Goal: Task Accomplishment & Management: Manage account settings

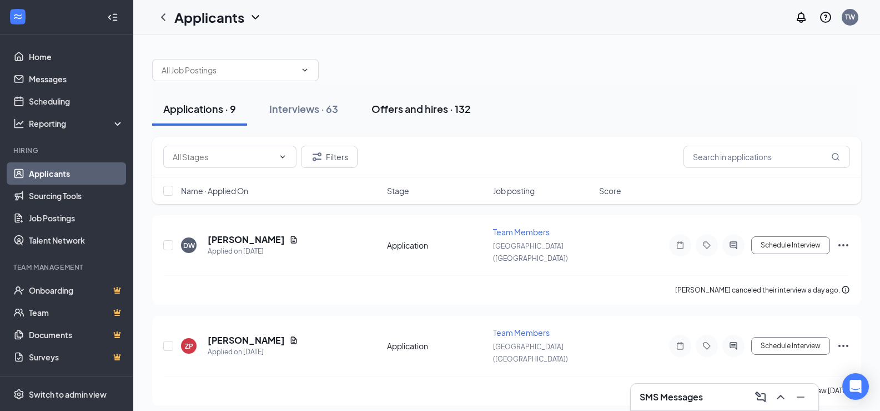
drag, startPoint x: 298, startPoint y: 111, endPoint x: 377, endPoint y: 119, distance: 79.3
click at [300, 111] on div "Interviews · 63" at bounding box center [303, 109] width 69 height 14
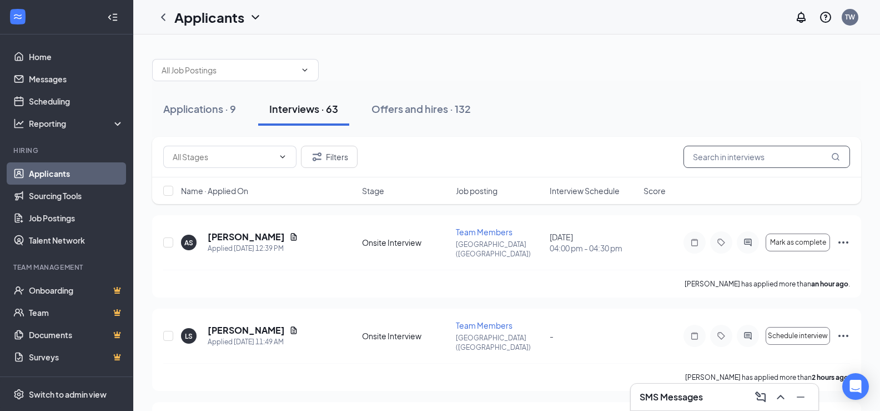
click at [705, 156] on input "text" at bounding box center [767, 157] width 167 height 22
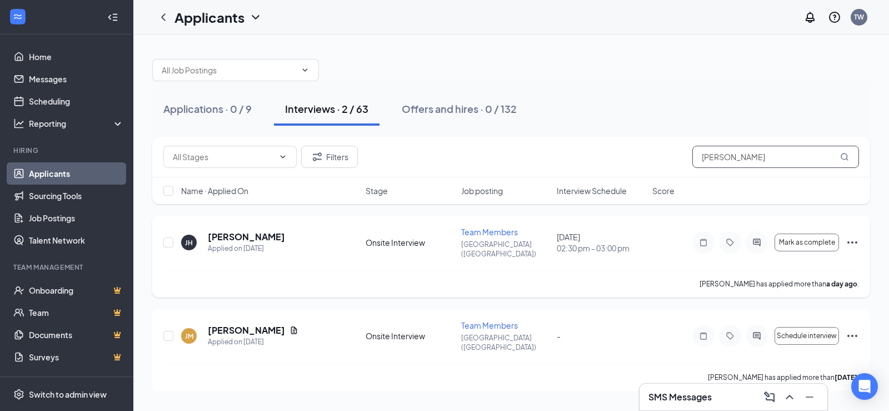
type input "[PERSON_NAME]"
click at [854, 236] on icon "Ellipses" at bounding box center [851, 242] width 13 height 13
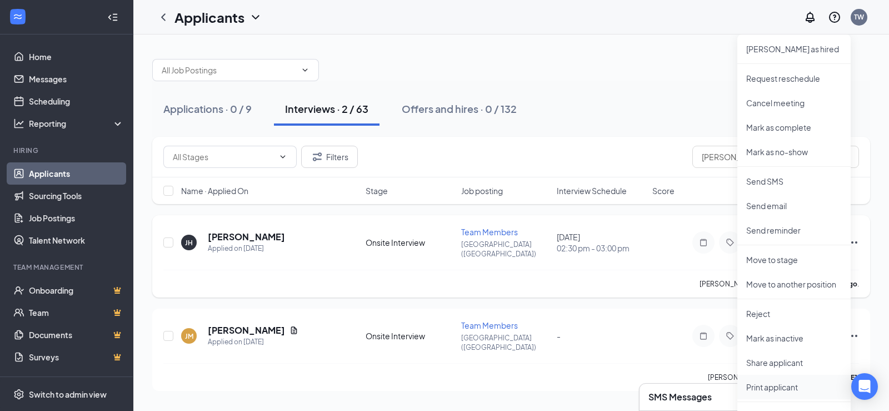
click at [758, 385] on p "Print applicant" at bounding box center [794, 386] width 96 height 11
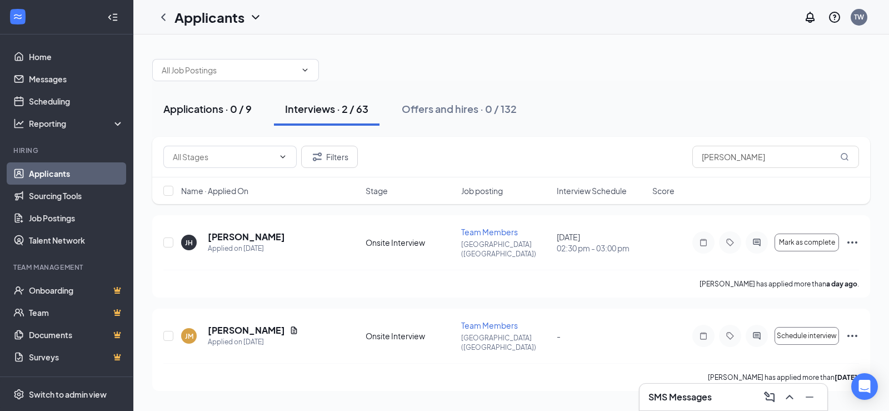
click at [243, 109] on div "Applications · 0 / 9" at bounding box center [207, 109] width 88 height 14
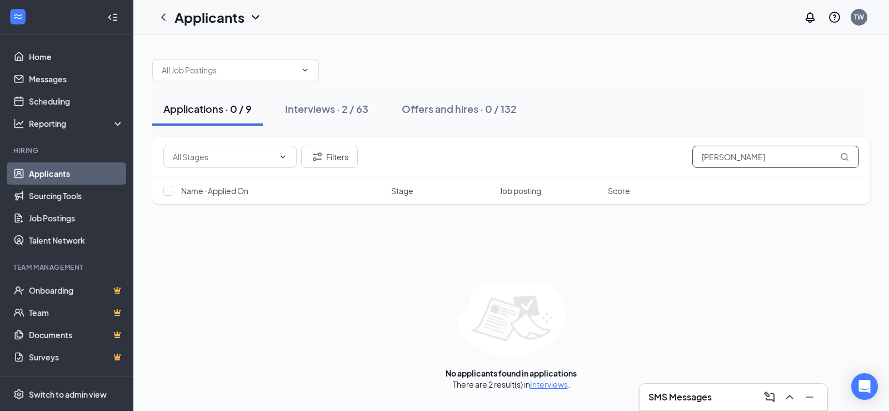
click at [758, 165] on input "[PERSON_NAME]" at bounding box center [775, 157] width 167 height 22
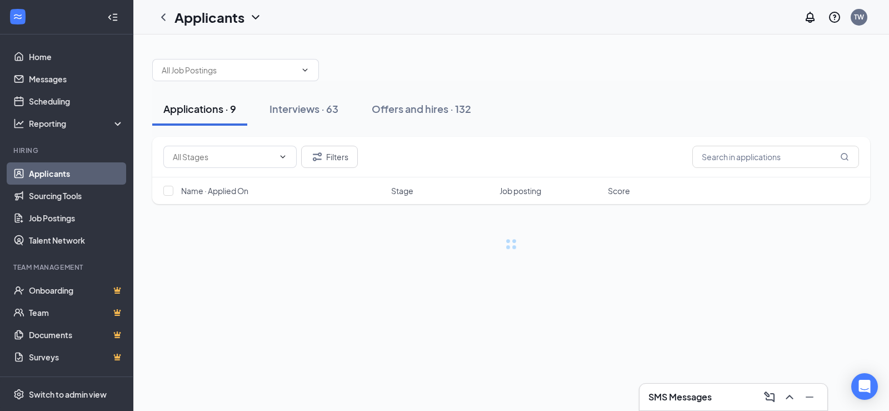
click at [662, 129] on div "Applications · 9 Interviews · 63 Offers and hires · 132" at bounding box center [511, 109] width 718 height 56
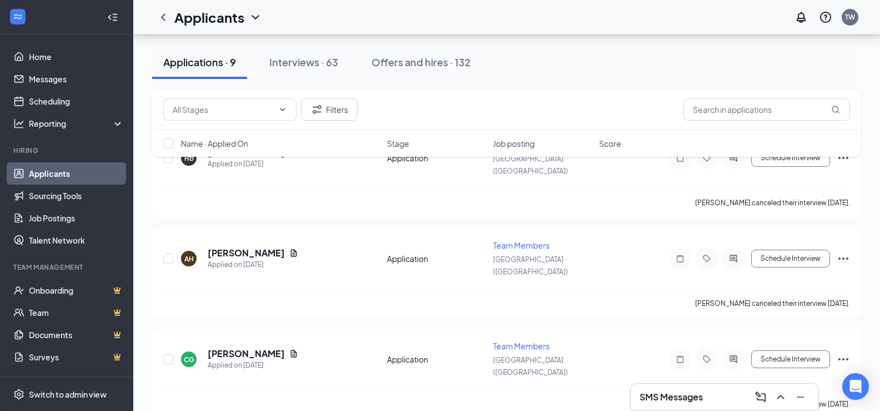
scroll to position [500, 0]
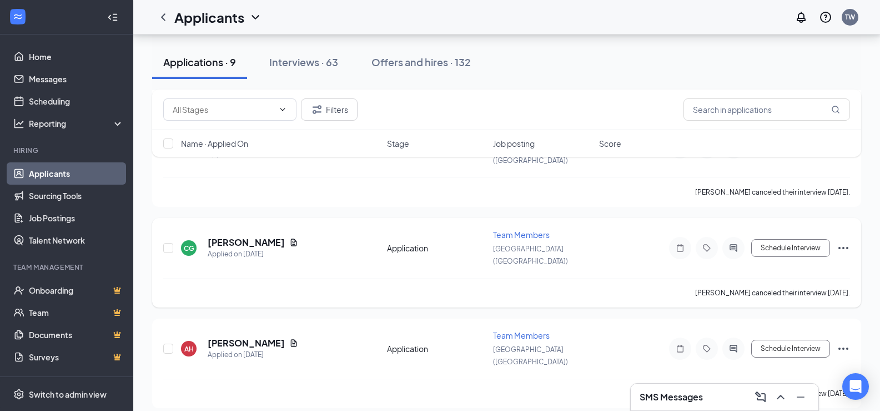
click at [847, 247] on icon "Ellipses" at bounding box center [844, 248] width 10 height 2
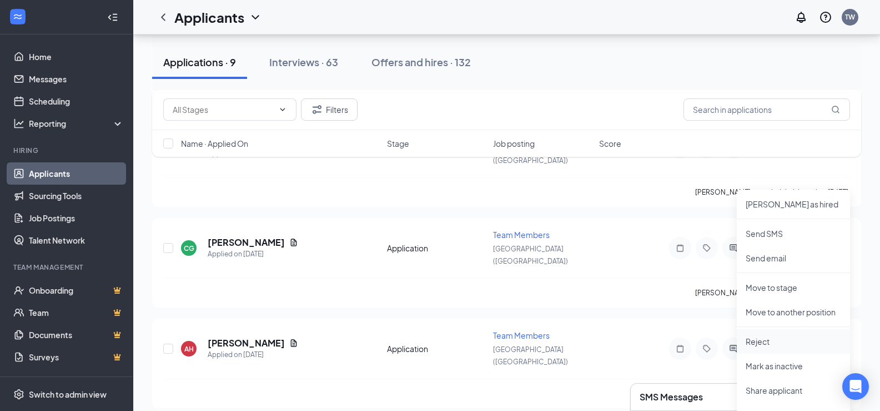
drag, startPoint x: 759, startPoint y: 344, endPoint x: 743, endPoint y: 344, distance: 15.6
click at [759, 345] on p "Reject" at bounding box center [794, 341] width 96 height 11
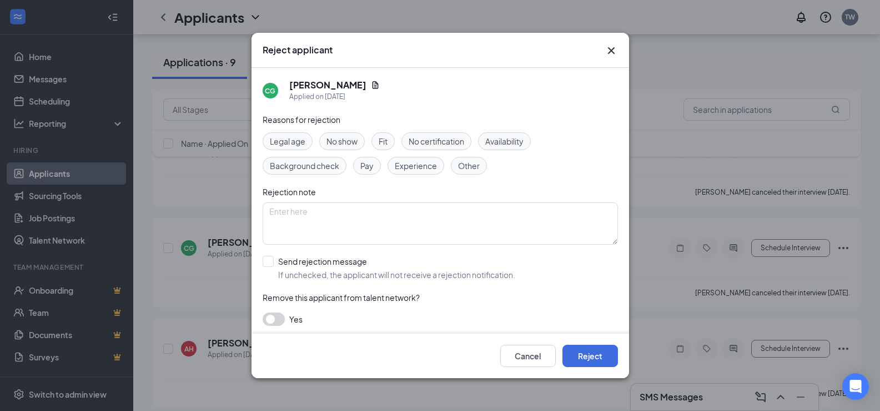
click at [456, 171] on div "Other" at bounding box center [469, 166] width 36 height 18
drag, startPoint x: 584, startPoint y: 358, endPoint x: 611, endPoint y: 357, distance: 27.2
click at [584, 359] on button "Reject" at bounding box center [591, 355] width 56 height 22
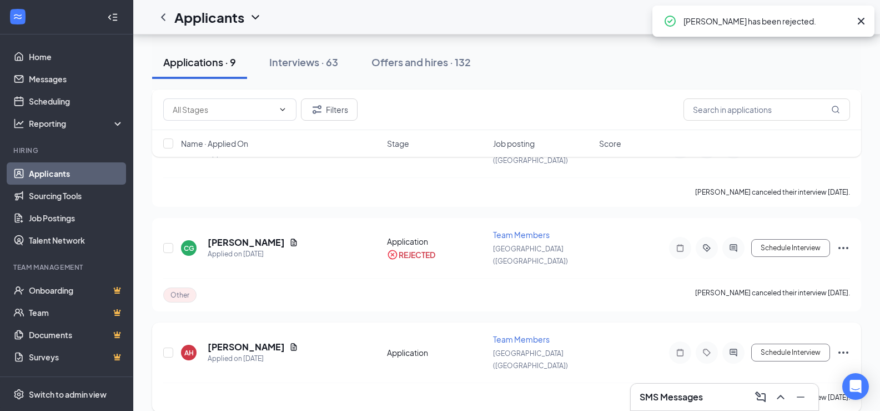
click at [843, 346] on icon "Ellipses" at bounding box center [843, 352] width 13 height 13
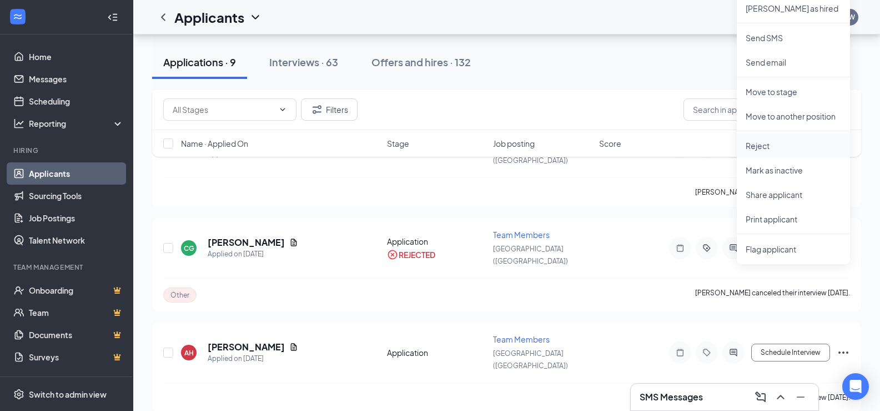
click at [766, 148] on p "Reject" at bounding box center [794, 145] width 96 height 11
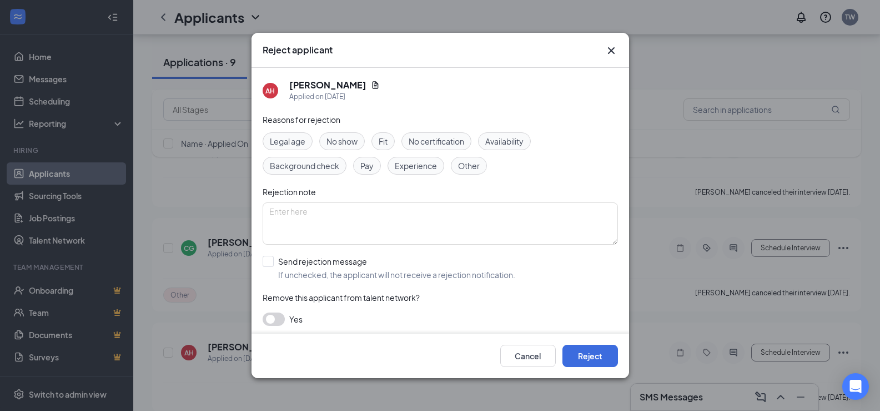
click at [461, 161] on span "Other" at bounding box center [469, 165] width 22 height 12
click at [608, 360] on button "Reject" at bounding box center [591, 355] width 56 height 22
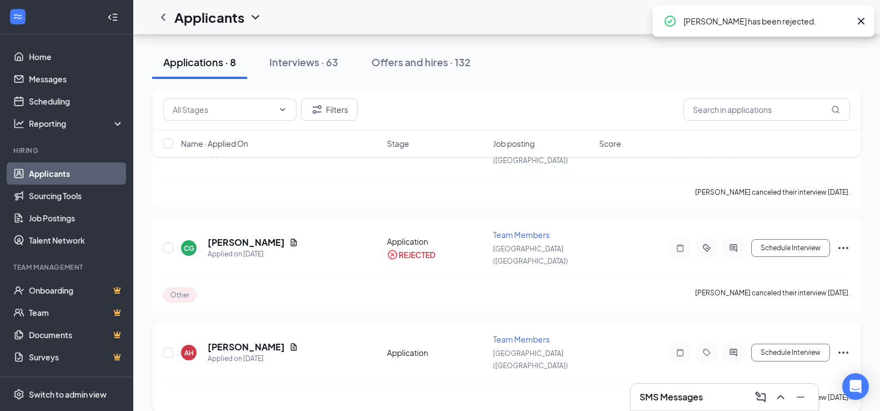
scroll to position [425, 0]
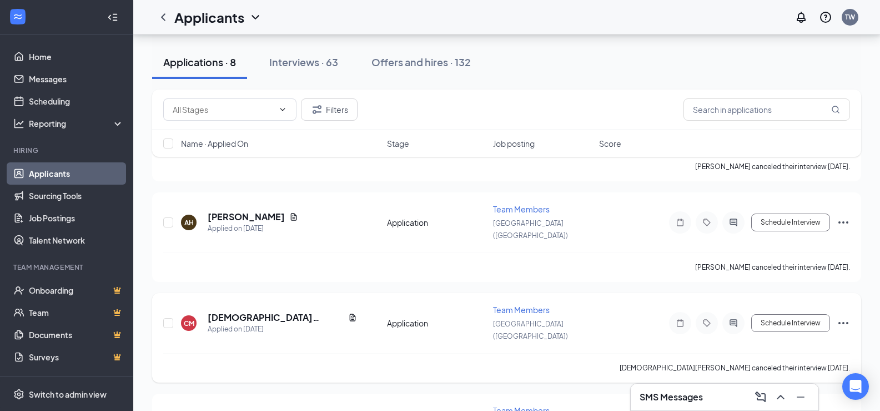
click at [845, 316] on icon "Ellipses" at bounding box center [843, 322] width 13 height 13
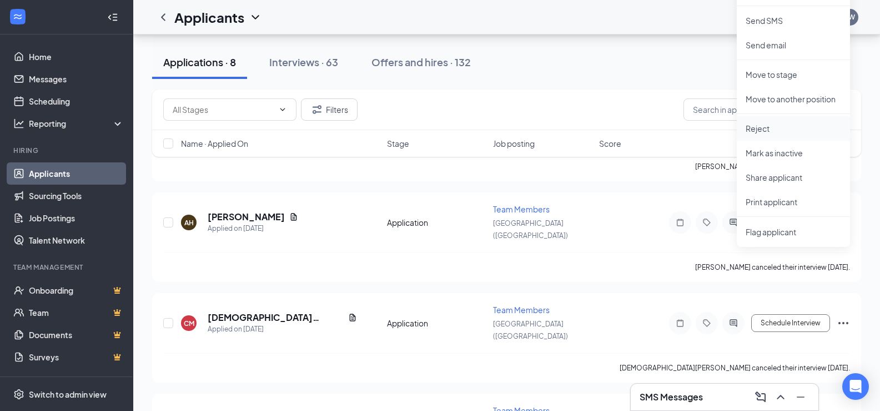
click at [767, 123] on p "Reject" at bounding box center [794, 128] width 96 height 11
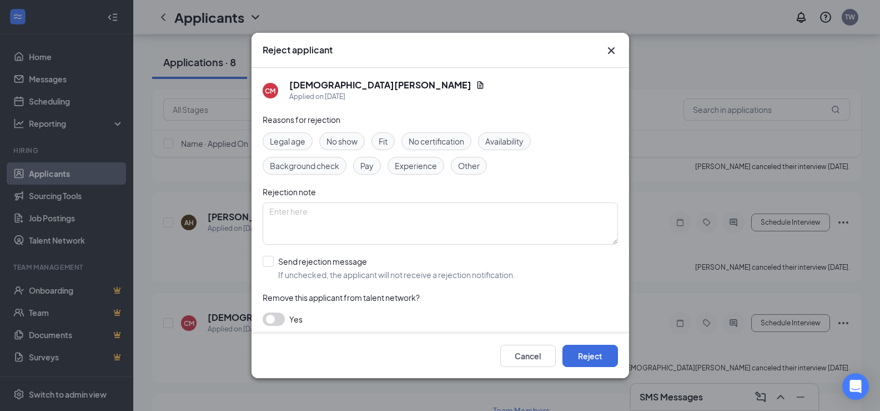
click at [482, 171] on div "Other" at bounding box center [469, 166] width 36 height 18
click at [605, 354] on button "Reject" at bounding box center [591, 355] width 56 height 22
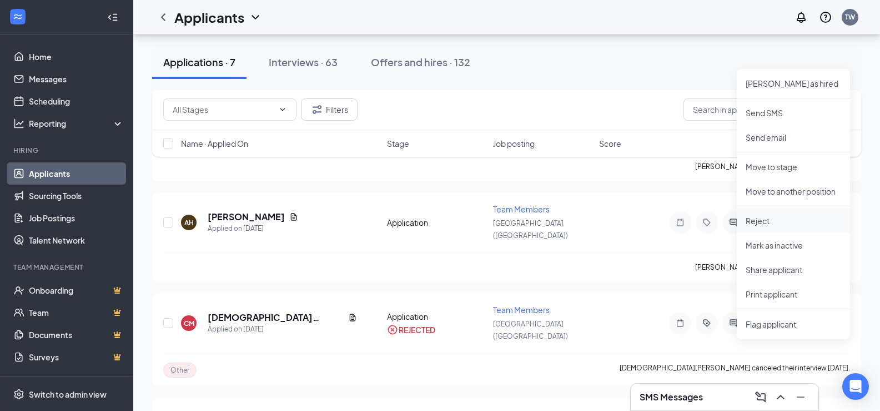
click at [765, 222] on p "Reject" at bounding box center [794, 220] width 96 height 11
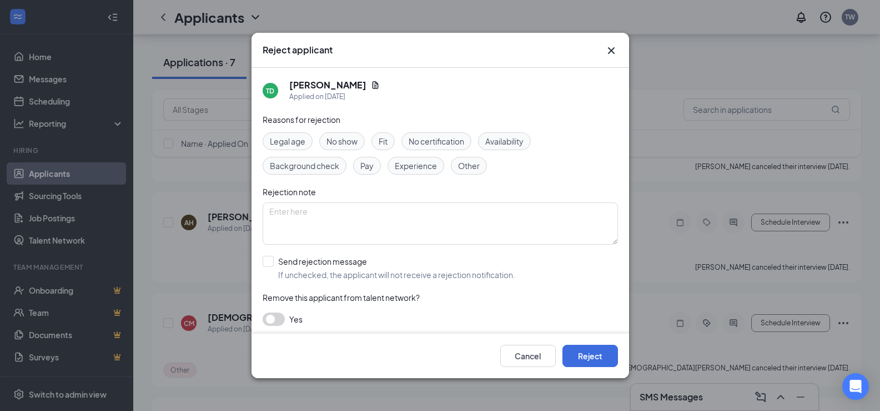
click at [469, 169] on span "Other" at bounding box center [469, 165] width 22 height 12
click at [600, 361] on button "Reject" at bounding box center [591, 355] width 56 height 22
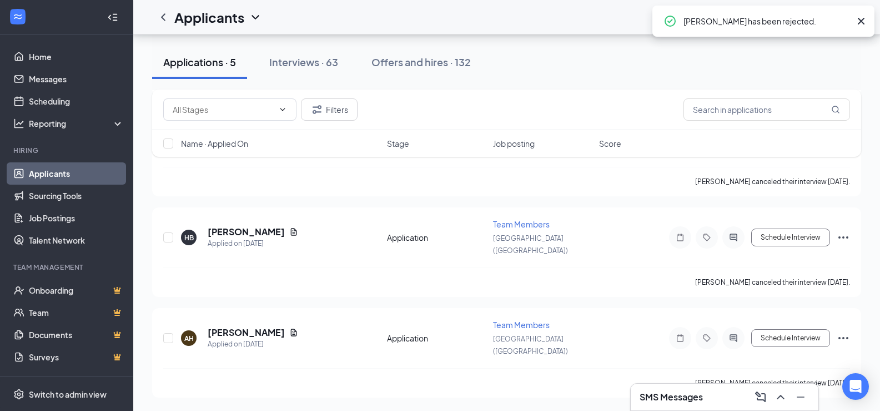
scroll to position [248, 0]
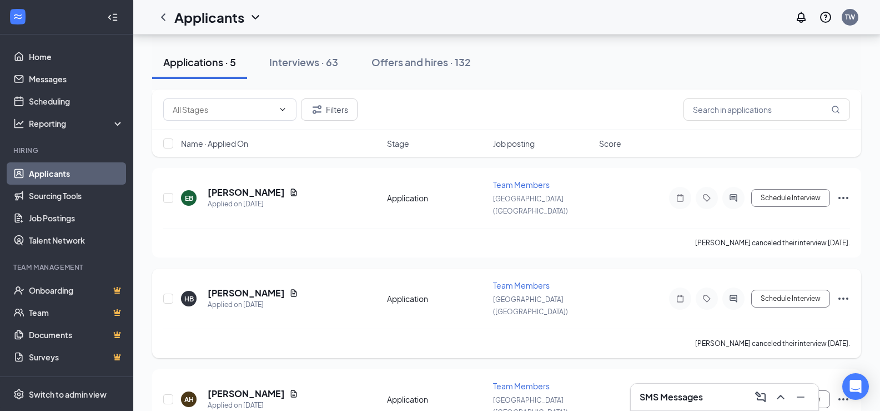
click at [839, 292] on icon "Ellipses" at bounding box center [843, 298] width 13 height 13
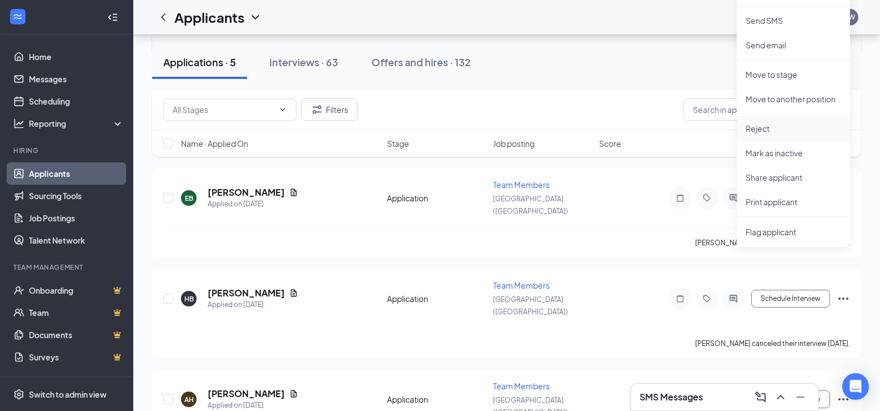
click at [760, 129] on p "Reject" at bounding box center [794, 128] width 96 height 11
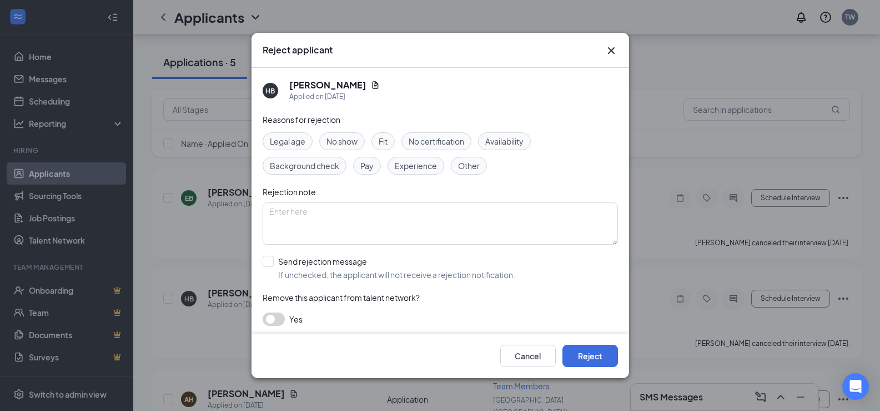
click at [463, 163] on span "Other" at bounding box center [469, 165] width 22 height 12
click at [570, 349] on button "Reject" at bounding box center [591, 355] width 56 height 22
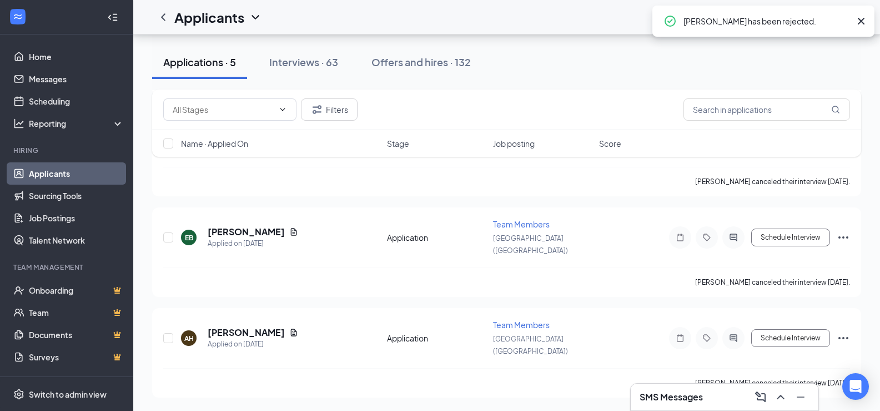
scroll to position [160, 0]
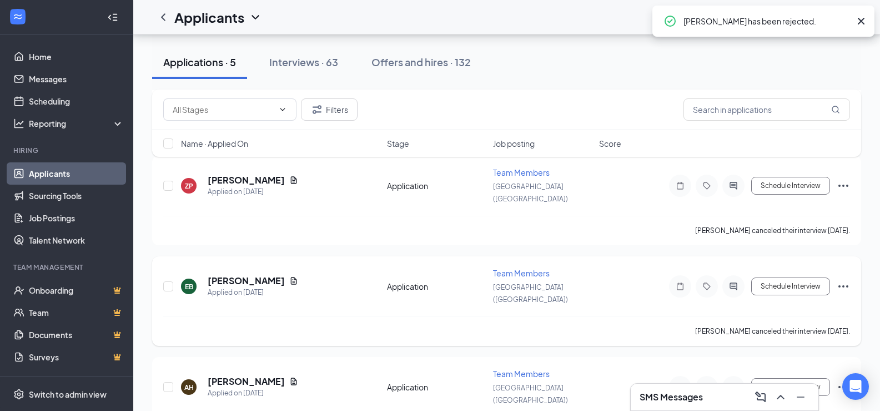
drag, startPoint x: 852, startPoint y: 255, endPoint x: 837, endPoint y: 257, distance: 14.6
click at [850, 256] on div "EB [PERSON_NAME] Applied on [DATE] Application Team Members [GEOGRAPHIC_DATA] (…" at bounding box center [506, 300] width 709 height 89
click at [837, 279] on icon "Ellipses" at bounding box center [843, 285] width 13 height 13
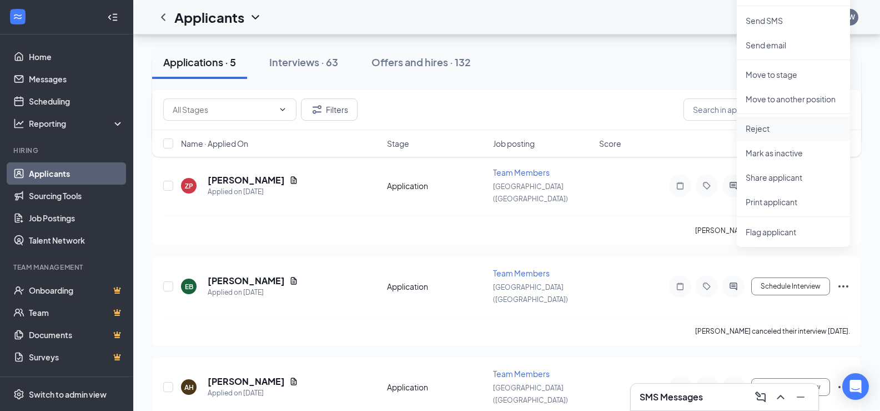
click at [768, 132] on p "Reject" at bounding box center [794, 128] width 96 height 11
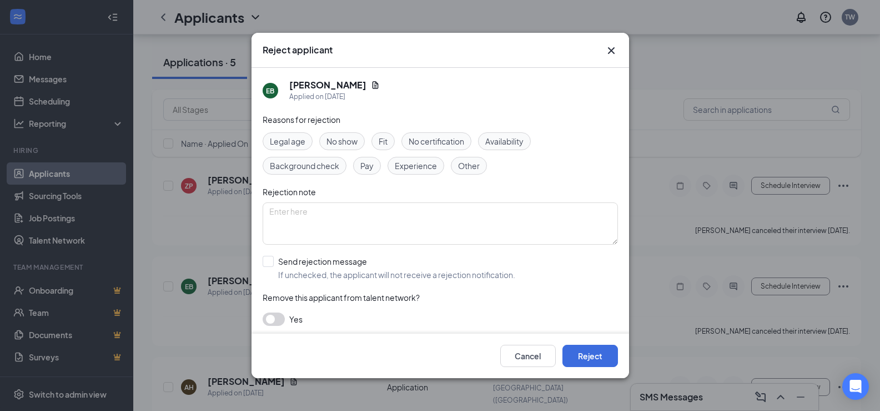
drag, startPoint x: 458, startPoint y: 162, endPoint x: 463, endPoint y: 167, distance: 7.5
click at [458, 164] on span "Other" at bounding box center [469, 165] width 22 height 12
drag, startPoint x: 586, startPoint y: 358, endPoint x: 599, endPoint y: 353, distance: 13.7
click at [587, 358] on button "Reject" at bounding box center [591, 355] width 56 height 22
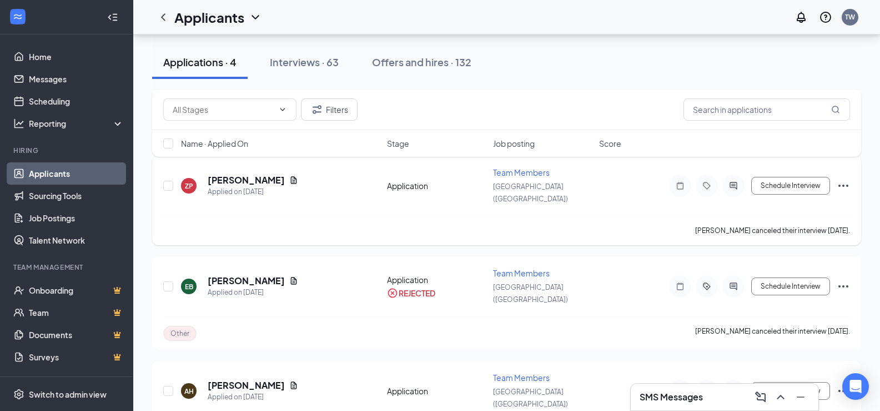
click at [850, 179] on icon "Ellipses" at bounding box center [843, 185] width 13 height 13
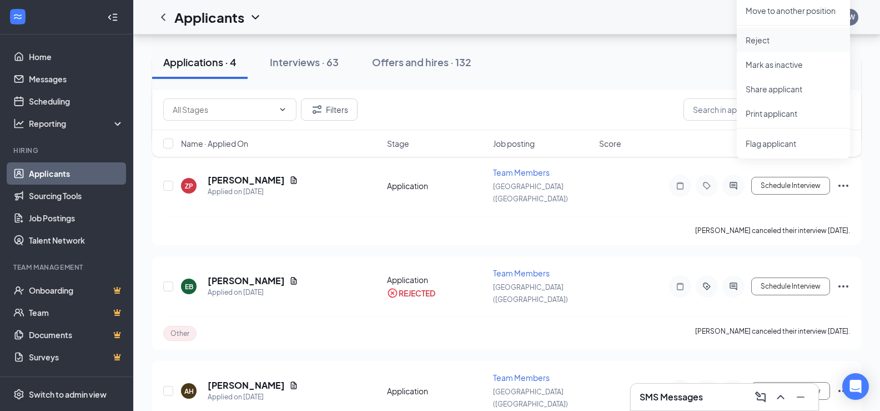
click at [764, 40] on p "Reject" at bounding box center [794, 39] width 96 height 11
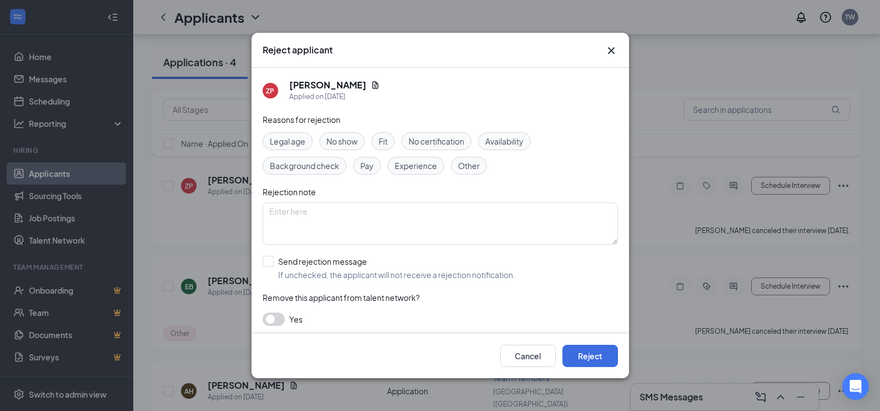
click at [474, 167] on span "Other" at bounding box center [469, 165] width 22 height 12
click at [574, 350] on button "Reject" at bounding box center [591, 355] width 56 height 22
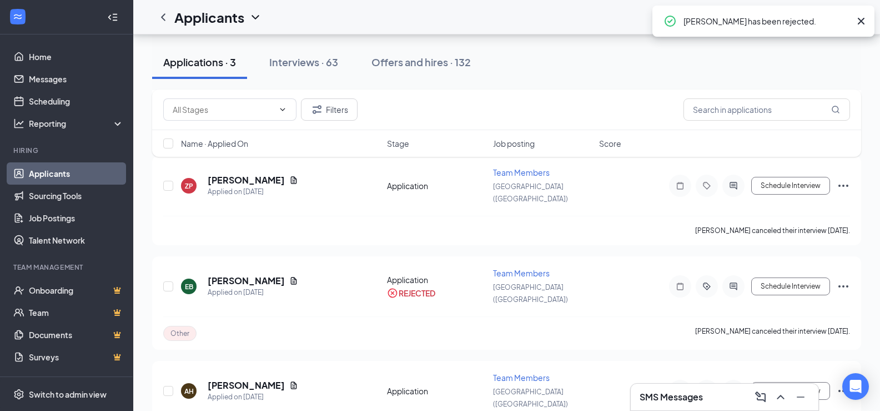
scroll to position [0, 0]
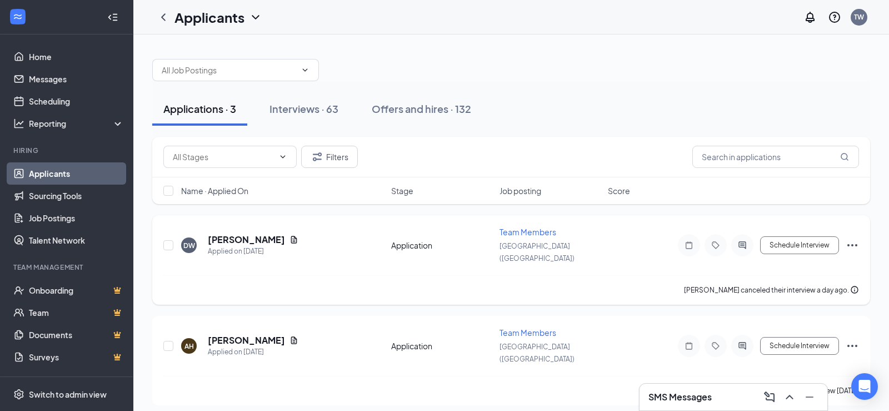
click at [852, 238] on icon "Ellipses" at bounding box center [851, 244] width 13 height 13
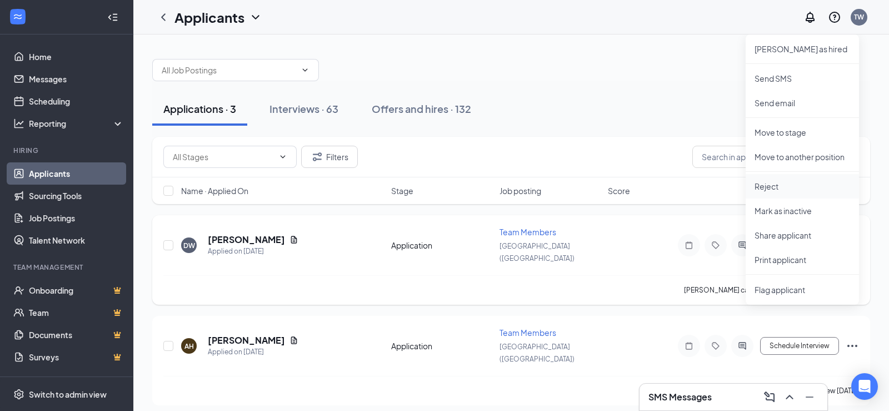
drag, startPoint x: 774, startPoint y: 186, endPoint x: 752, endPoint y: 190, distance: 22.6
click at [774, 188] on p "Reject" at bounding box center [802, 186] width 96 height 11
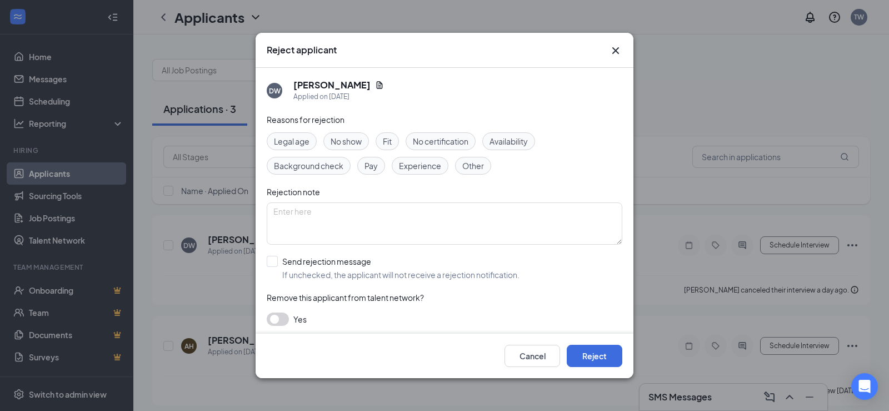
click at [467, 166] on span "Other" at bounding box center [473, 165] width 22 height 12
drag, startPoint x: 593, startPoint y: 357, endPoint x: 607, endPoint y: 357, distance: 13.9
click at [599, 358] on button "Reject" at bounding box center [595, 355] width 56 height 22
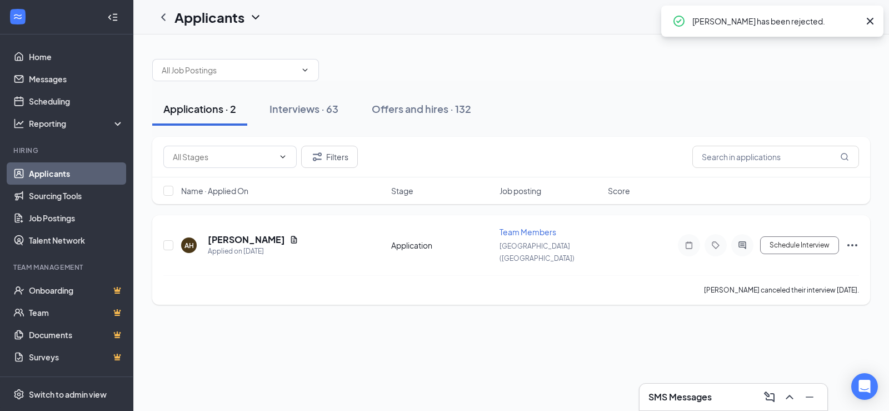
click at [849, 244] on icon "Ellipses" at bounding box center [851, 244] width 13 height 13
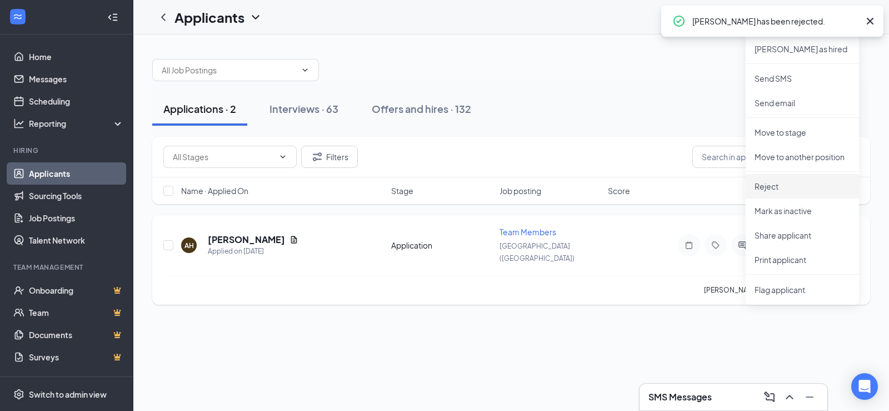
drag, startPoint x: 783, startPoint y: 182, endPoint x: 744, endPoint y: 183, distance: 39.5
click at [783, 182] on p "Reject" at bounding box center [802, 186] width 96 height 11
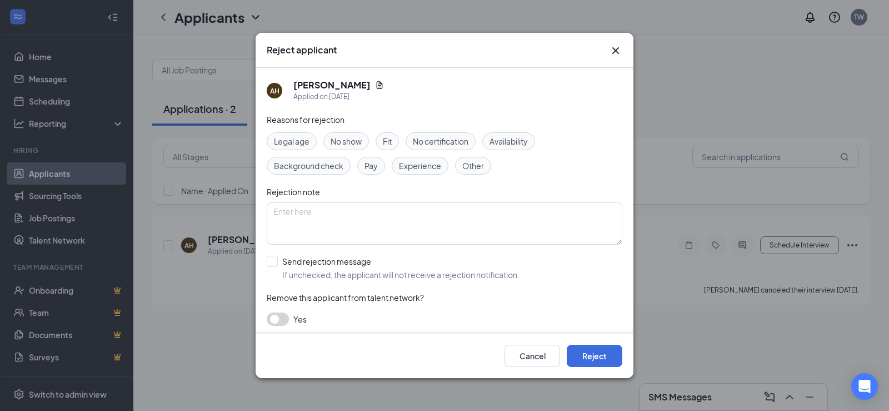
click at [466, 165] on span "Other" at bounding box center [473, 165] width 22 height 12
drag, startPoint x: 583, startPoint y: 356, endPoint x: 575, endPoint y: 351, distance: 9.4
click at [585, 357] on button "Reject" at bounding box center [595, 355] width 56 height 22
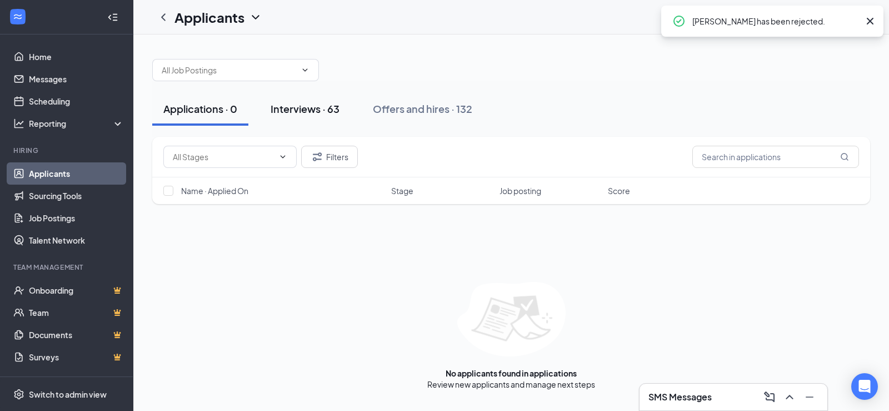
click at [297, 103] on div "Interviews · 63" at bounding box center [305, 109] width 69 height 14
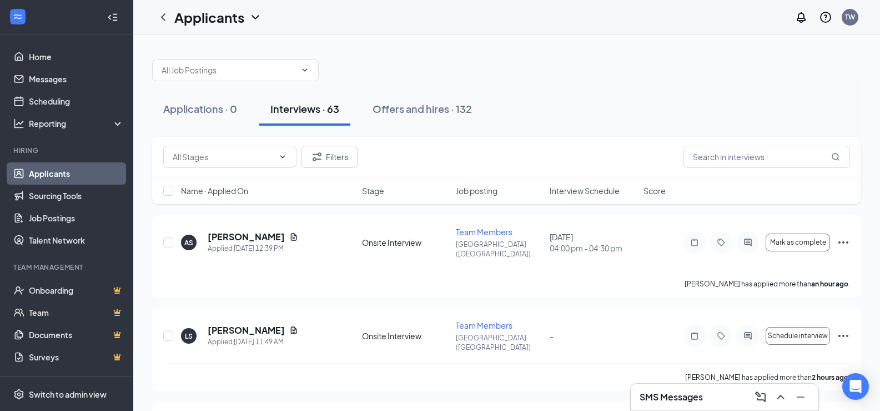
click at [573, 184] on div "Name · Applied On Stage Job posting Interview Schedule Score" at bounding box center [506, 190] width 709 height 27
click at [572, 192] on span "Interview Schedule" at bounding box center [585, 190] width 70 height 11
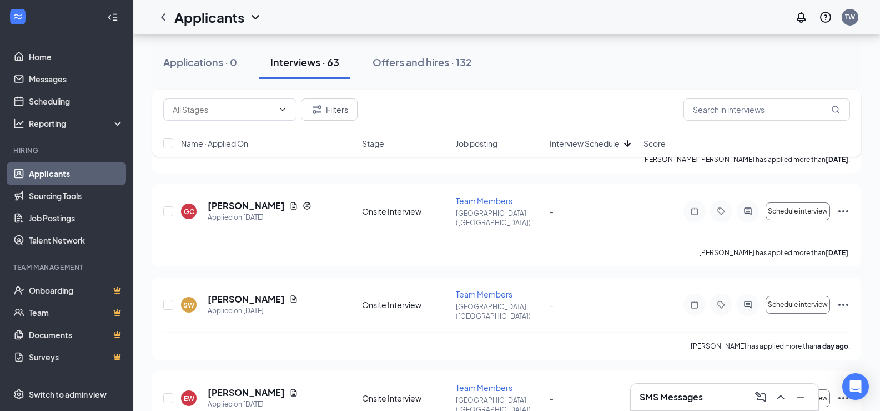
scroll to position [5126, 0]
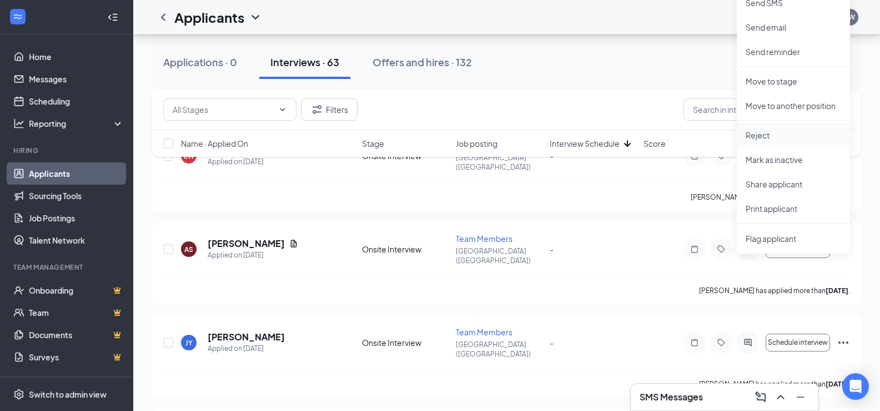
click at [758, 136] on p "Reject" at bounding box center [794, 134] width 96 height 11
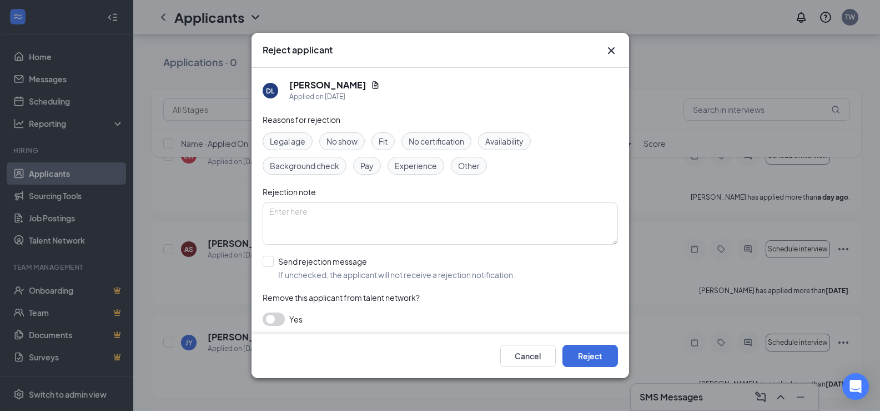
click at [474, 169] on span "Other" at bounding box center [469, 165] width 22 height 12
click at [592, 359] on button "Reject" at bounding box center [591, 355] width 56 height 22
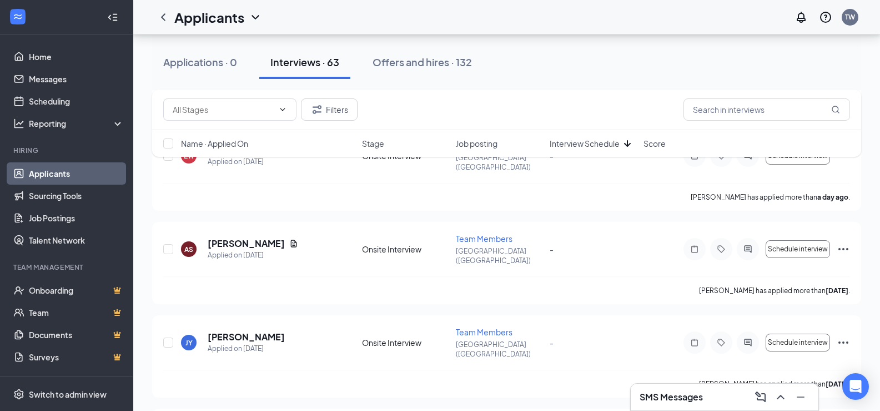
scroll to position [5042, 0]
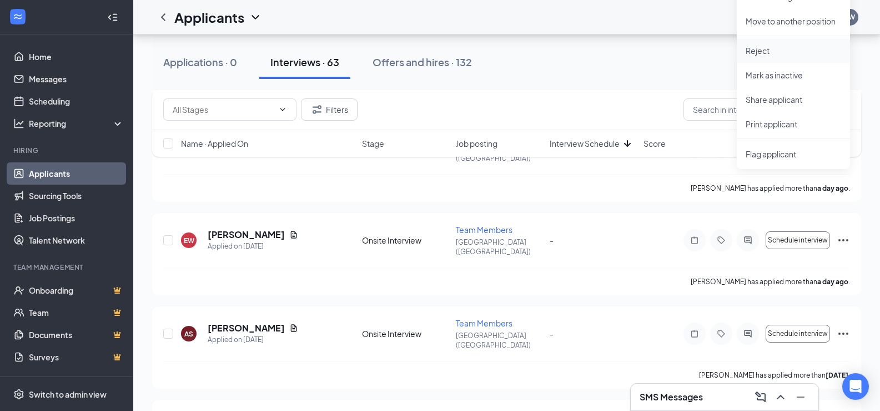
click at [756, 54] on p "Reject" at bounding box center [794, 50] width 96 height 11
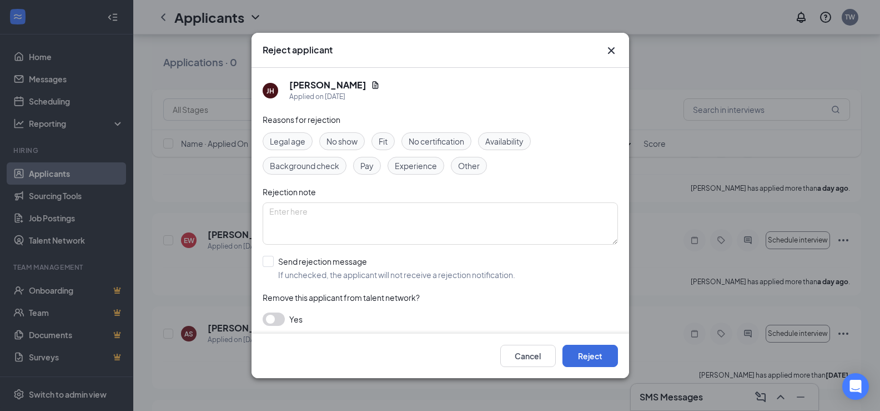
click at [459, 167] on span "Other" at bounding box center [469, 165] width 22 height 12
drag, startPoint x: 582, startPoint y: 359, endPoint x: 617, endPoint y: 362, distance: 35.2
click at [582, 359] on button "Reject" at bounding box center [591, 355] width 56 height 22
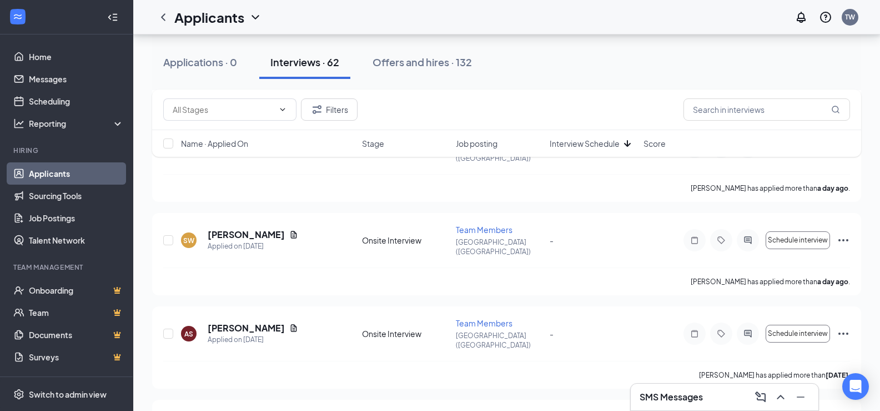
scroll to position [4957, 0]
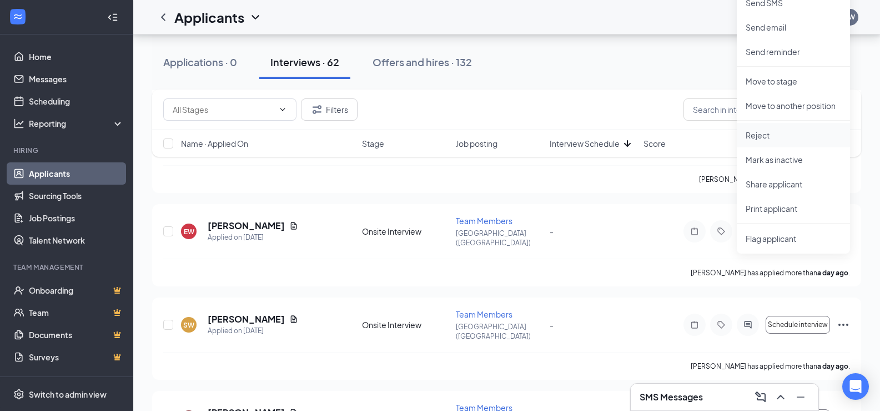
click at [770, 130] on p "Reject" at bounding box center [794, 134] width 96 height 11
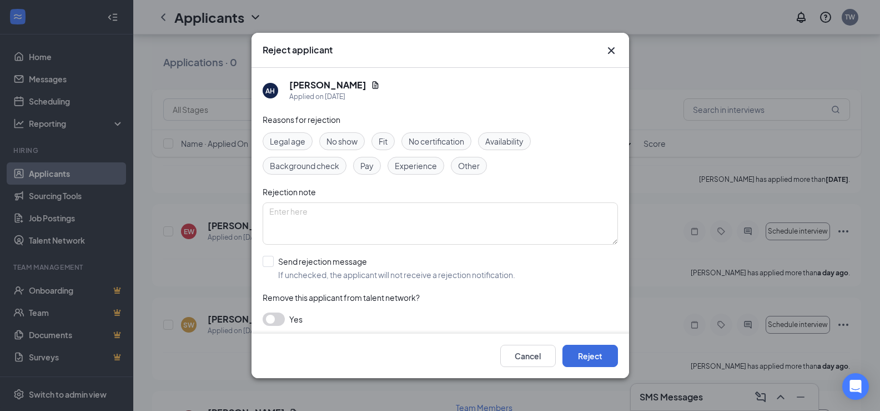
click at [474, 163] on span "Other" at bounding box center [469, 165] width 22 height 12
click at [599, 361] on button "Reject" at bounding box center [591, 355] width 56 height 22
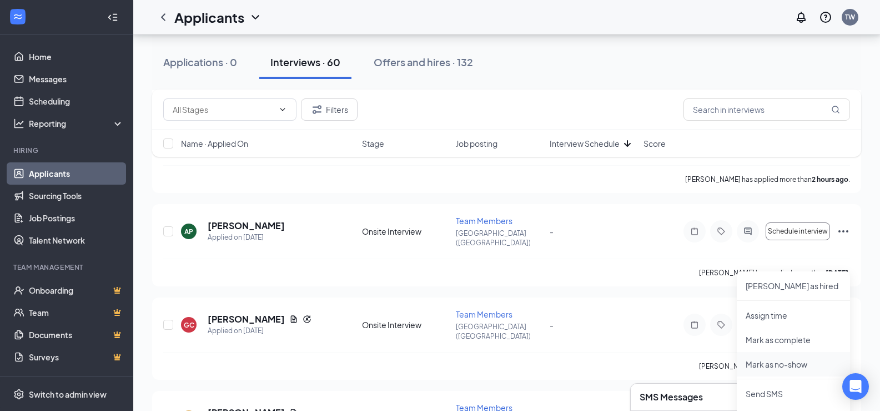
scroll to position [5179, 0]
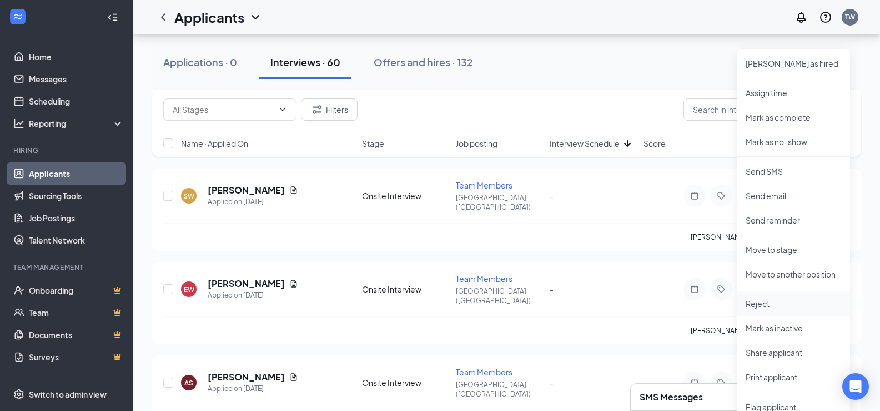
click at [768, 307] on p "Reject" at bounding box center [794, 303] width 96 height 11
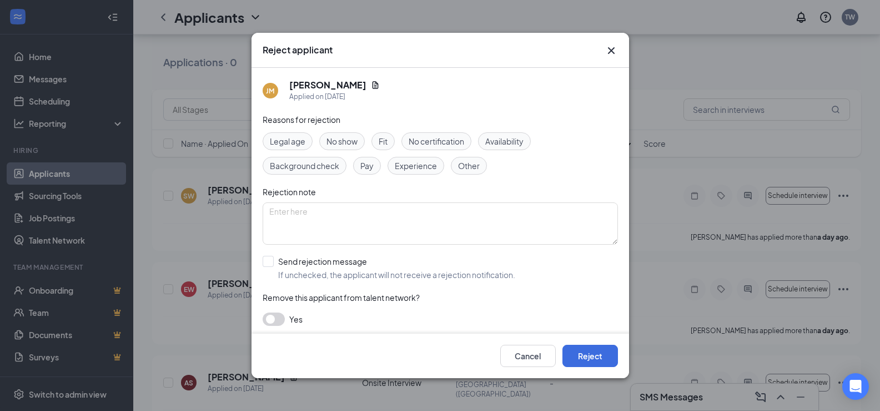
click at [472, 168] on span "Other" at bounding box center [469, 165] width 22 height 12
click at [613, 357] on button "Reject" at bounding box center [591, 355] width 56 height 22
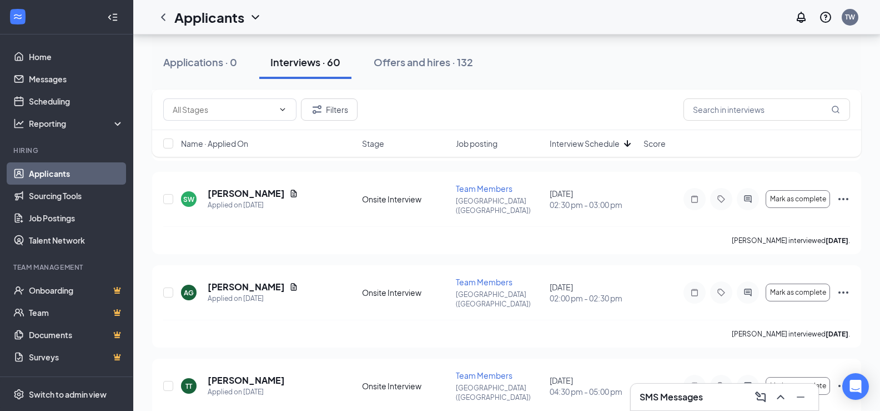
scroll to position [3457, 0]
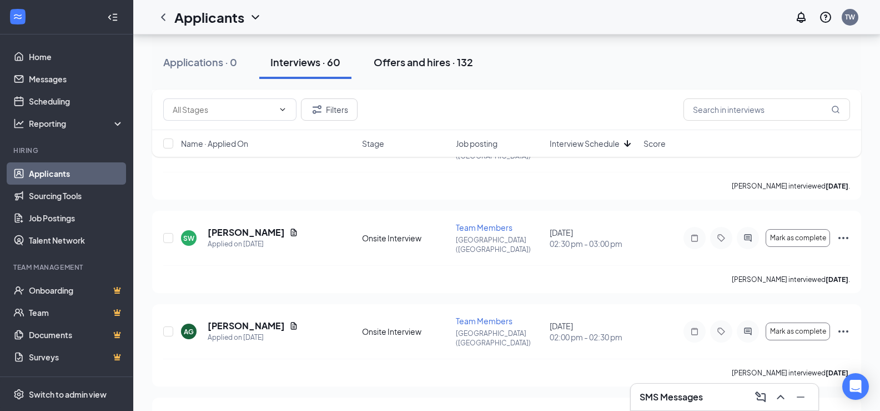
click at [426, 68] on div "Offers and hires · 132" at bounding box center [423, 62] width 99 height 14
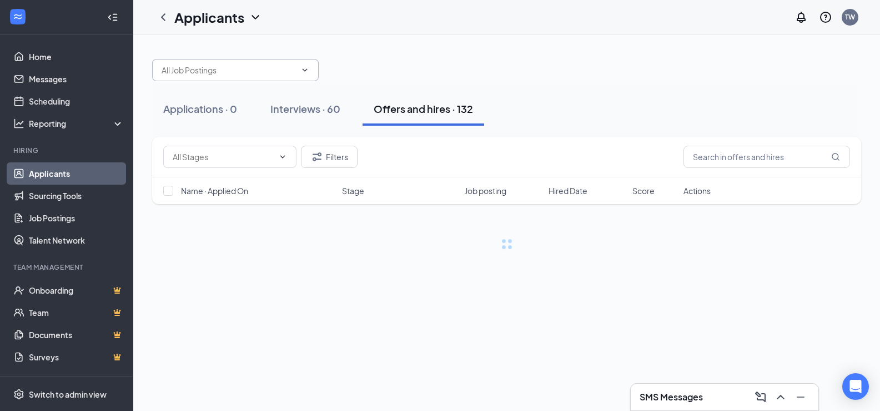
drag, startPoint x: 307, startPoint y: 66, endPoint x: 333, endPoint y: 90, distance: 35.8
click at [310, 74] on span at bounding box center [235, 70] width 167 height 22
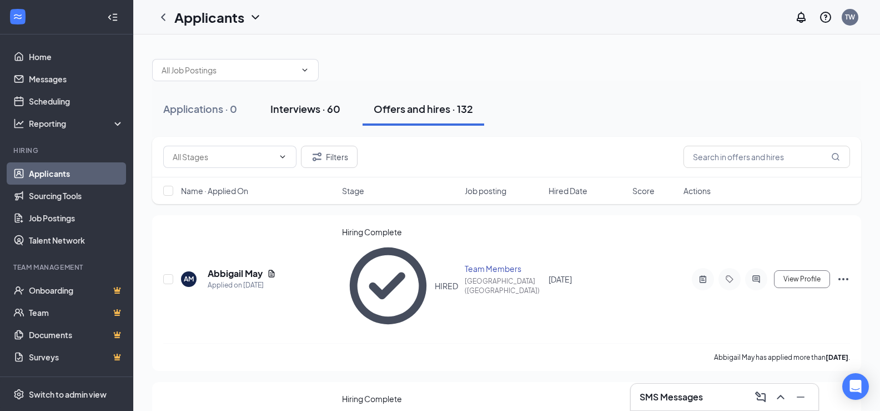
click at [326, 108] on div "Interviews · 60" at bounding box center [306, 109] width 70 height 14
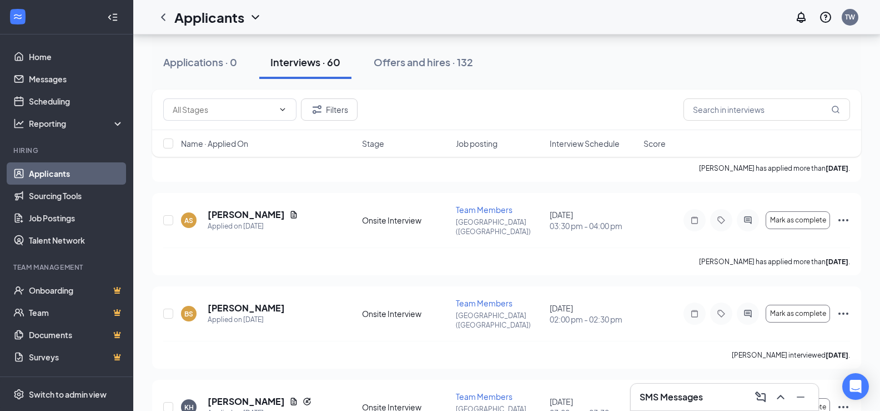
scroll to position [4788, 0]
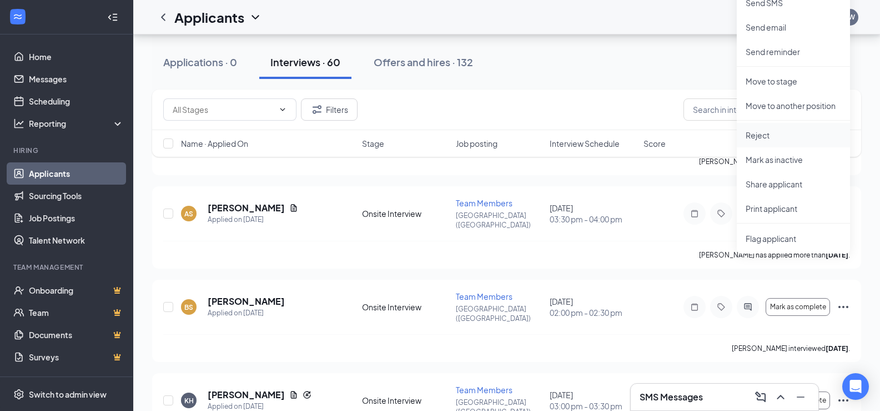
click at [764, 135] on p "Reject" at bounding box center [794, 134] width 96 height 11
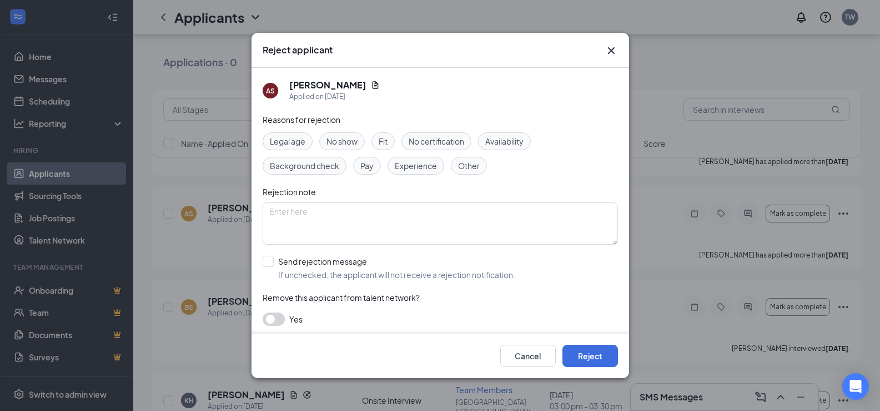
click at [458, 166] on span "Other" at bounding box center [469, 165] width 22 height 12
drag, startPoint x: 596, startPoint y: 356, endPoint x: 608, endPoint y: 353, distance: 11.9
click at [597, 357] on button "Reject" at bounding box center [591, 355] width 56 height 22
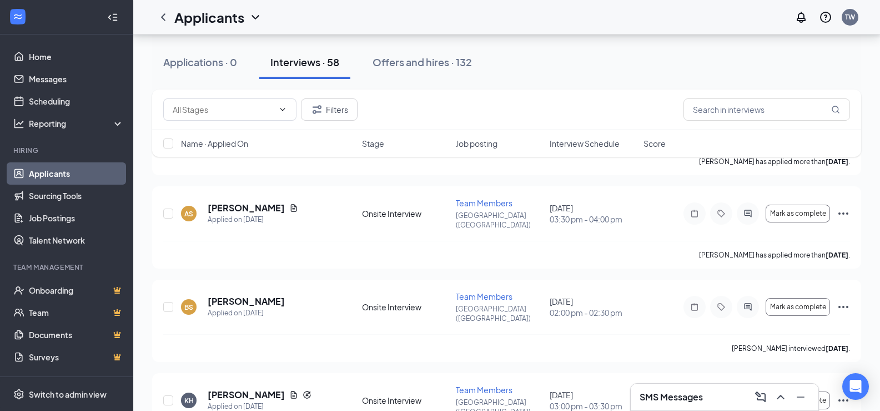
scroll to position [4704, 0]
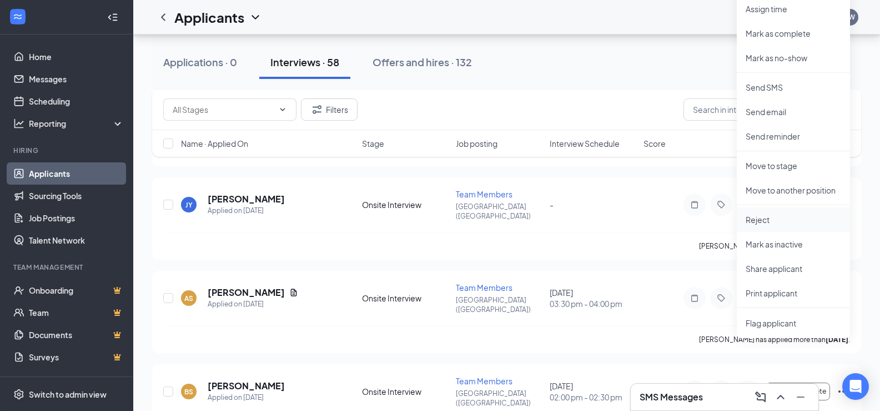
click at [764, 218] on p "Reject" at bounding box center [794, 219] width 96 height 11
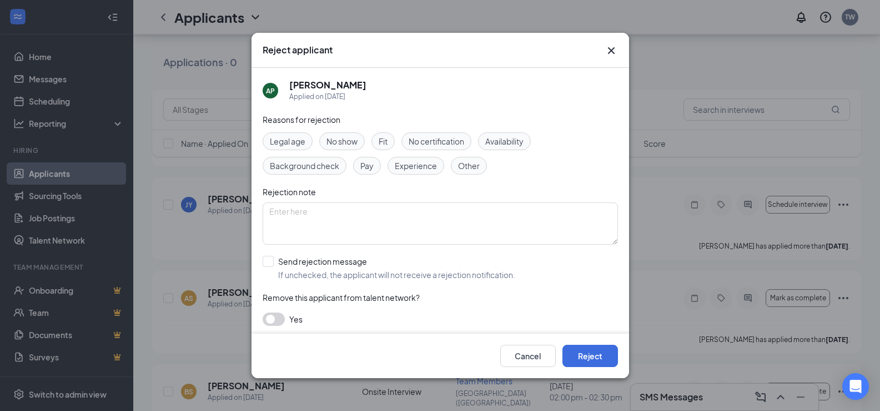
click at [468, 166] on span "Other" at bounding box center [469, 165] width 22 height 12
click at [580, 354] on button "Reject" at bounding box center [591, 355] width 56 height 22
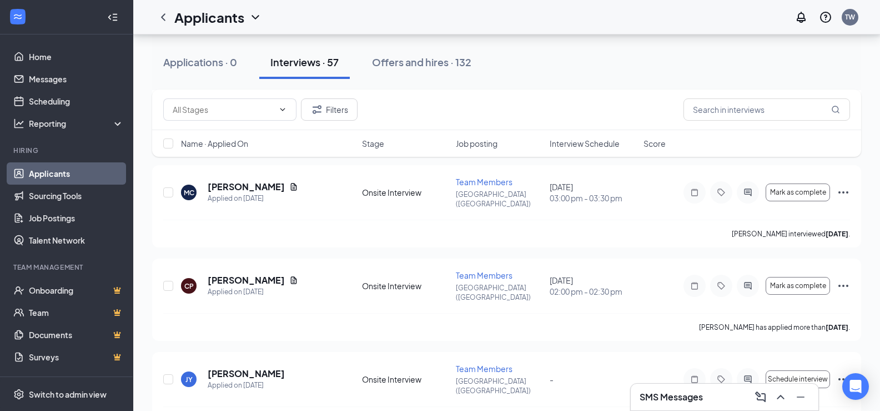
scroll to position [4508, 0]
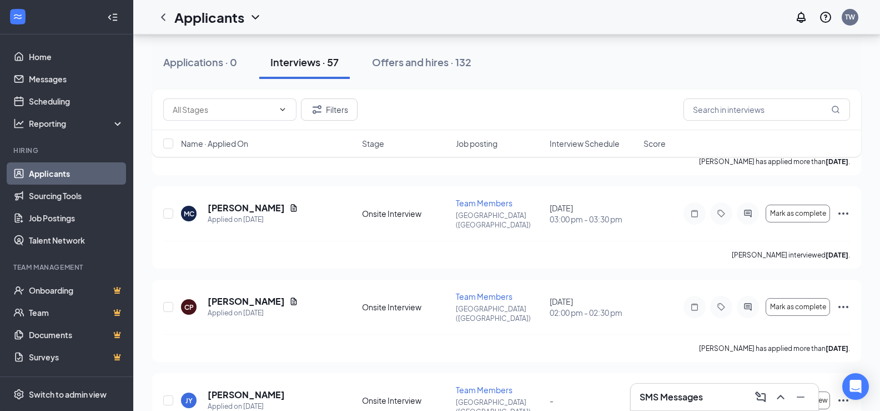
click at [583, 141] on span "Interview Schedule" at bounding box center [585, 143] width 70 height 11
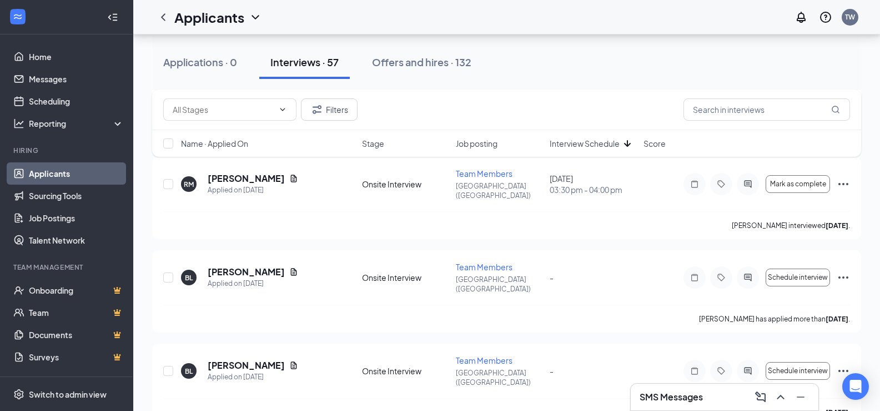
scroll to position [4619, 0]
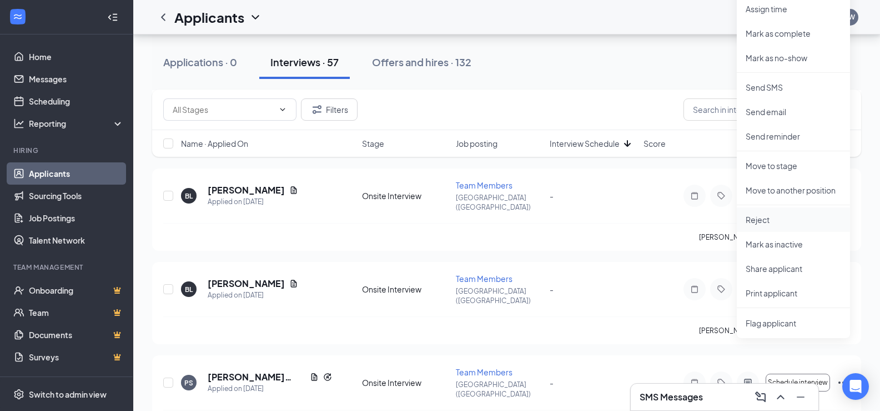
click at [758, 222] on p "Reject" at bounding box center [794, 219] width 96 height 11
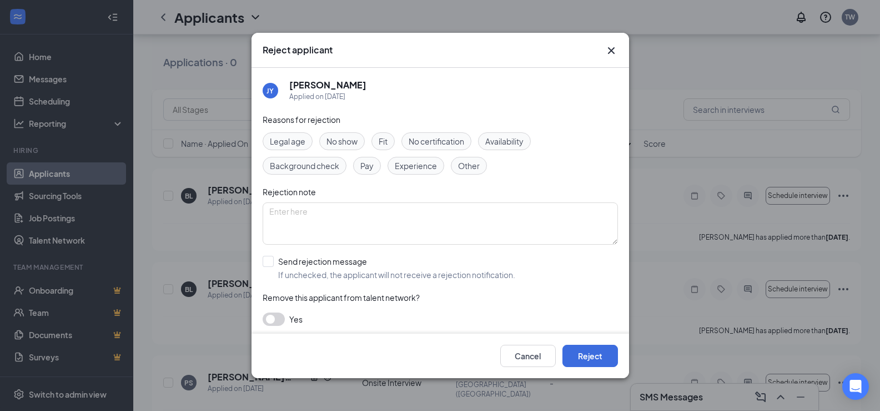
drag, startPoint x: 469, startPoint y: 168, endPoint x: 501, endPoint y: 181, distance: 34.4
click at [470, 168] on span "Other" at bounding box center [469, 165] width 22 height 12
click at [585, 356] on button "Reject" at bounding box center [591, 355] width 56 height 22
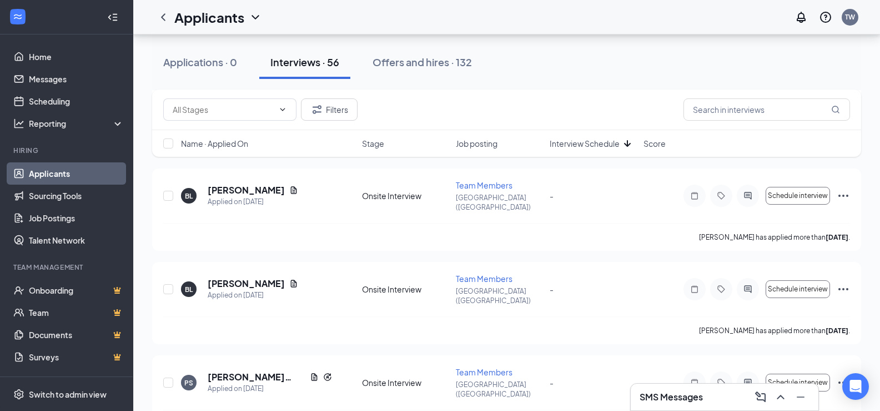
scroll to position [4535, 0]
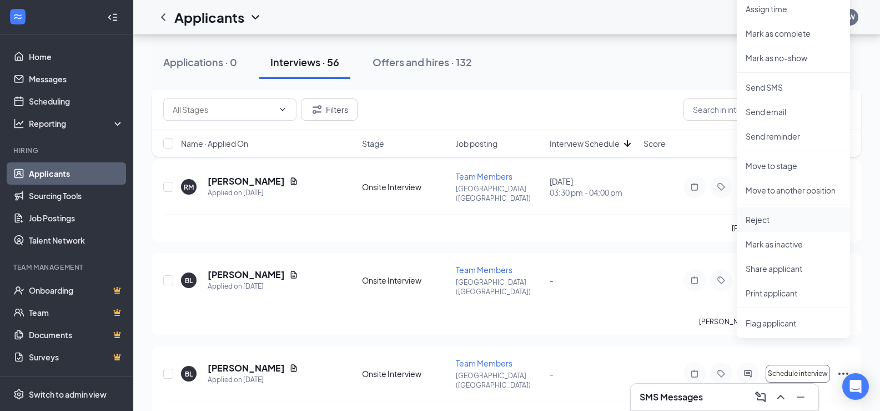
click at [760, 223] on p "Reject" at bounding box center [794, 219] width 96 height 11
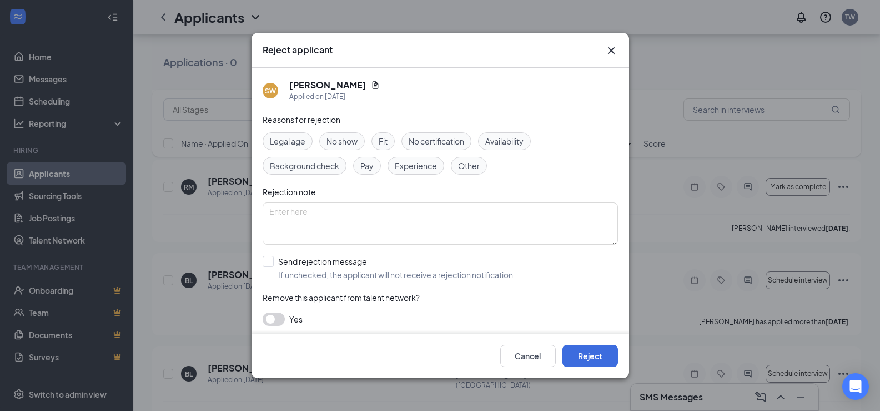
click at [470, 164] on span "Other" at bounding box center [469, 165] width 22 height 12
click at [590, 350] on button "Reject" at bounding box center [591, 355] width 56 height 22
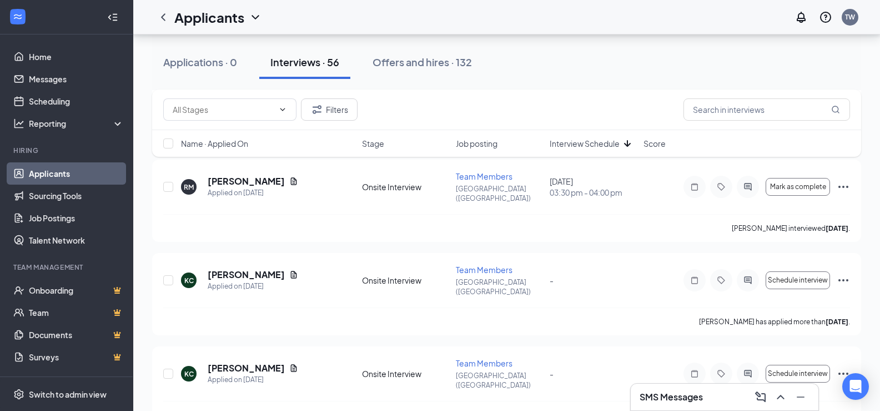
scroll to position [4451, 0]
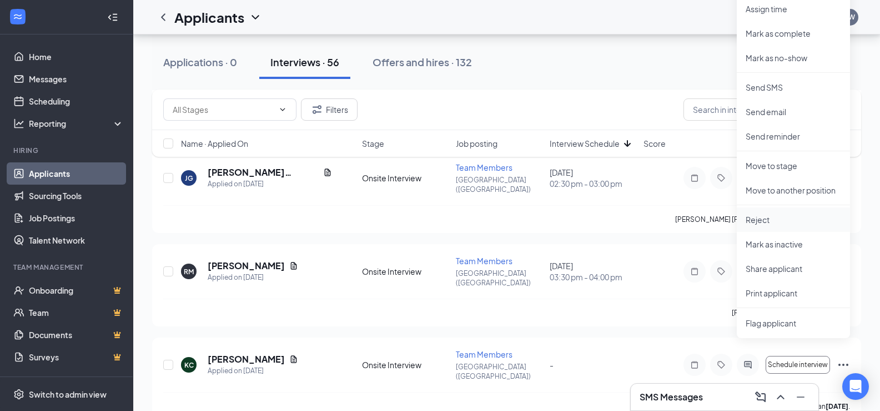
click at [779, 224] on p "Reject" at bounding box center [794, 219] width 96 height 11
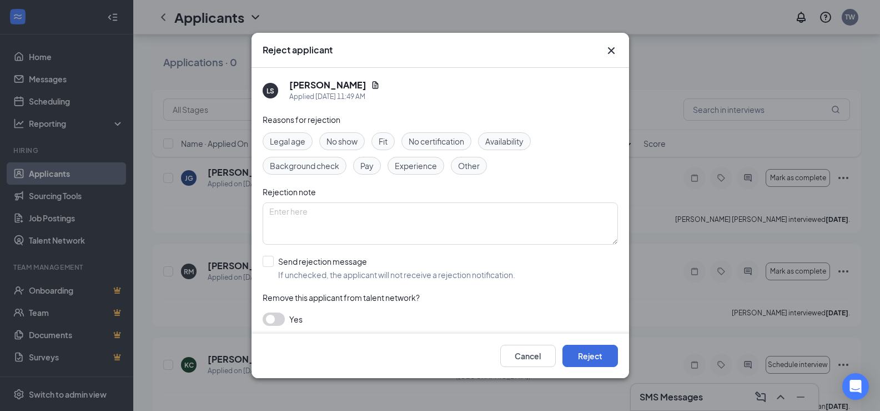
click at [474, 168] on span "Other" at bounding box center [469, 165] width 22 height 12
click at [587, 352] on button "Reject" at bounding box center [591, 355] width 56 height 22
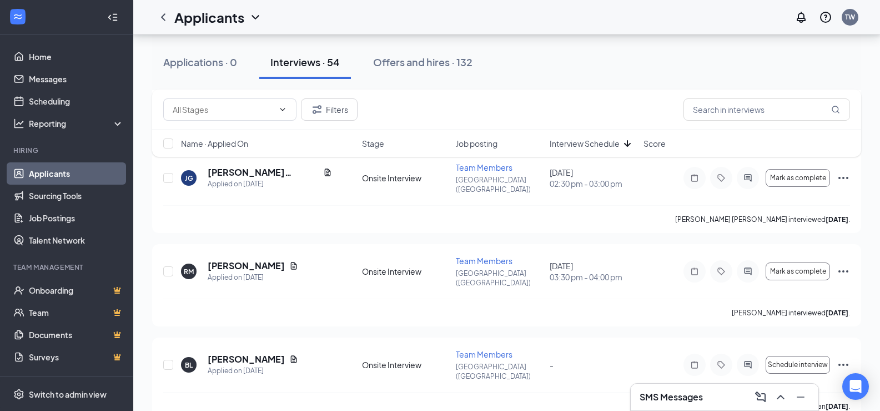
scroll to position [4366, 0]
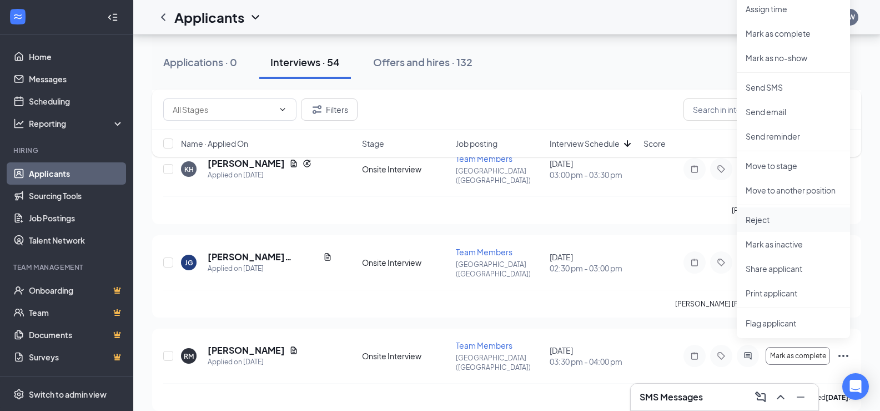
click at [762, 222] on p "Reject" at bounding box center [794, 219] width 96 height 11
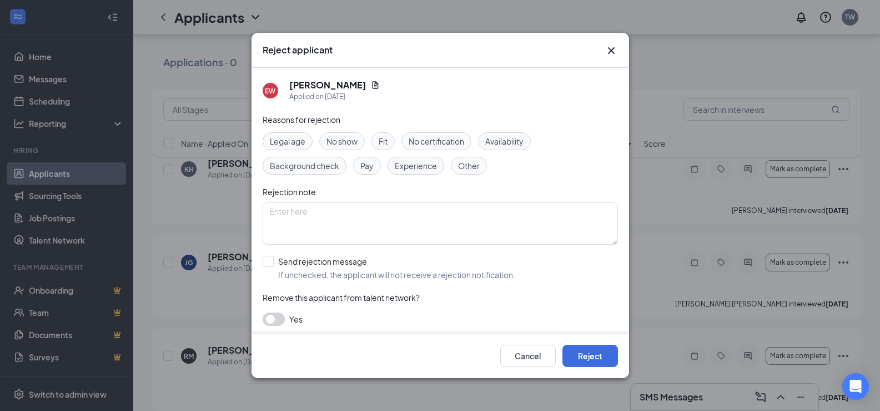
click at [470, 173] on div "Other" at bounding box center [469, 166] width 36 height 18
click at [595, 347] on button "Reject" at bounding box center [591, 355] width 56 height 22
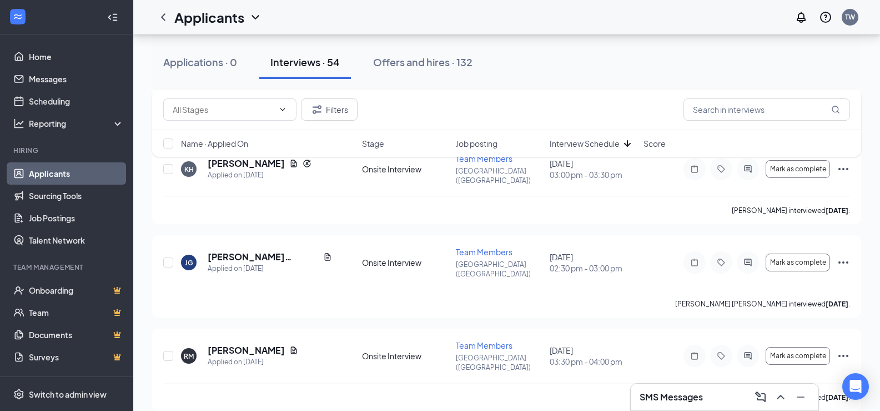
scroll to position [4282, 0]
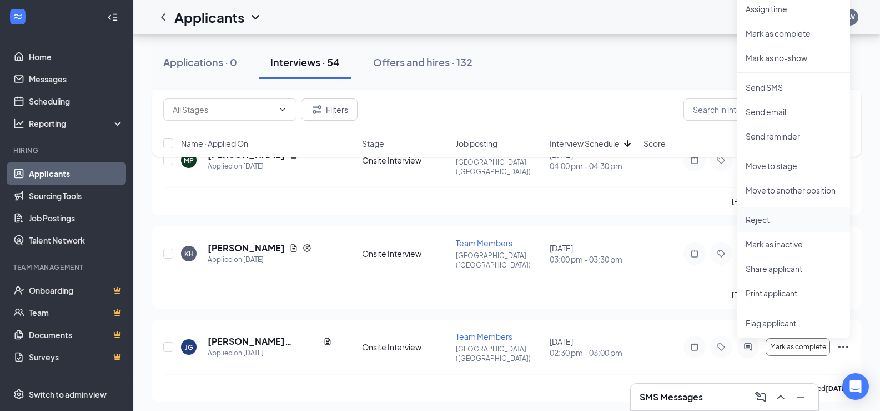
click at [769, 219] on p "Reject" at bounding box center [794, 219] width 96 height 11
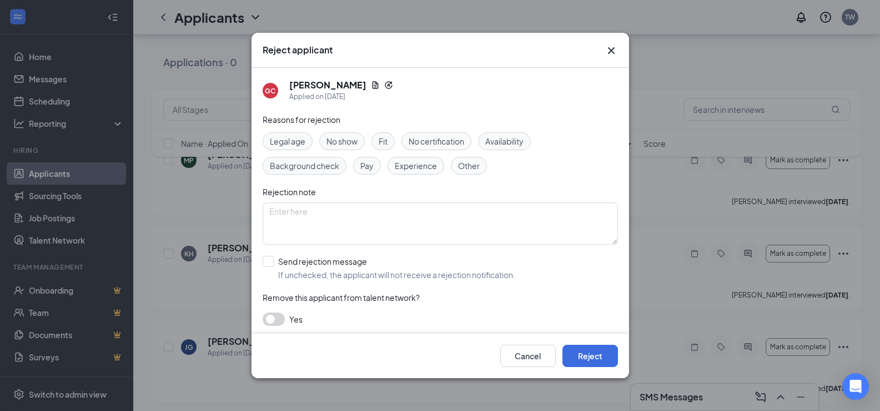
click at [478, 161] on span "Other" at bounding box center [469, 165] width 22 height 12
click at [602, 353] on button "Reject" at bounding box center [591, 355] width 56 height 22
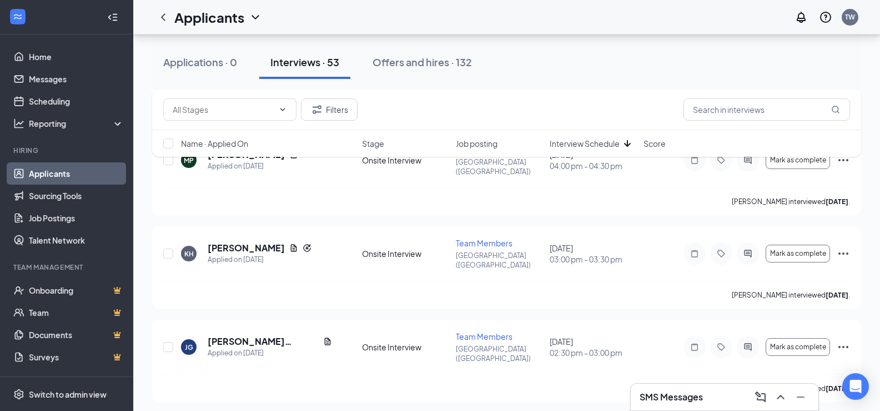
scroll to position [4197, 0]
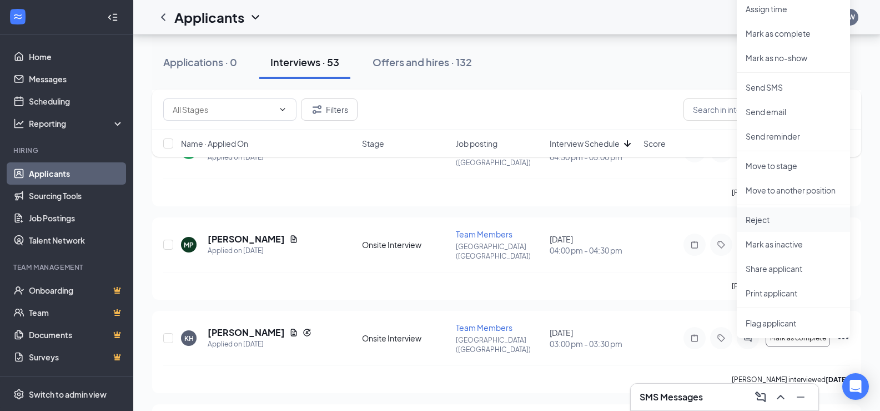
click at [762, 221] on p "Reject" at bounding box center [794, 219] width 96 height 11
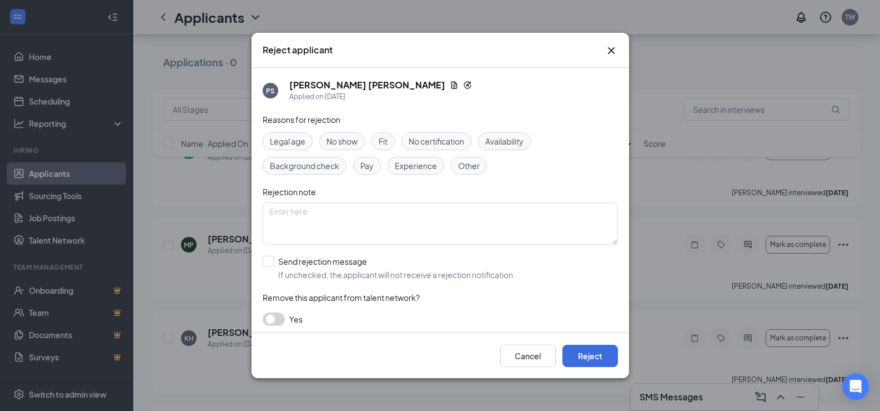
click at [473, 164] on span "Other" at bounding box center [469, 165] width 22 height 12
click at [574, 352] on button "Reject" at bounding box center [591, 355] width 56 height 22
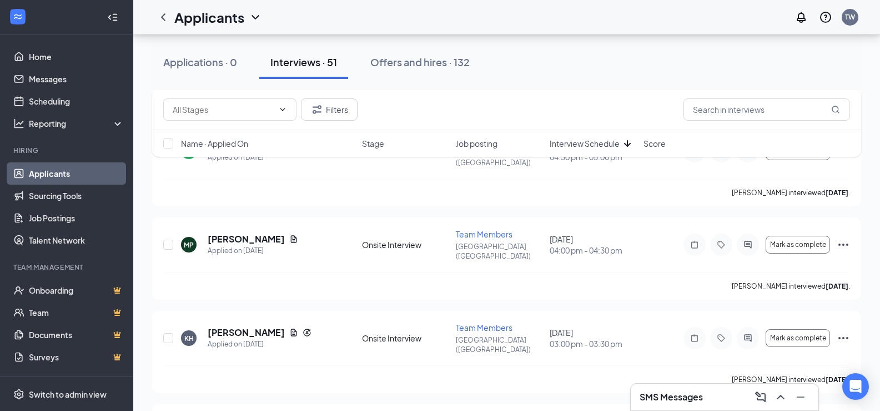
scroll to position [4113, 0]
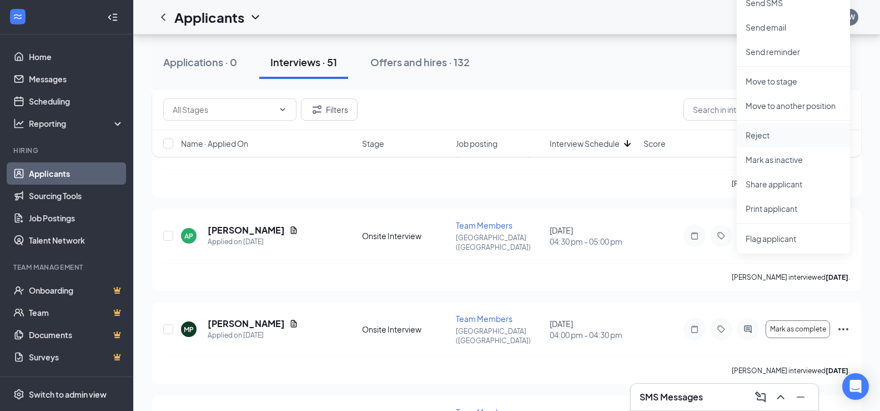
click at [763, 136] on p "Reject" at bounding box center [794, 134] width 96 height 11
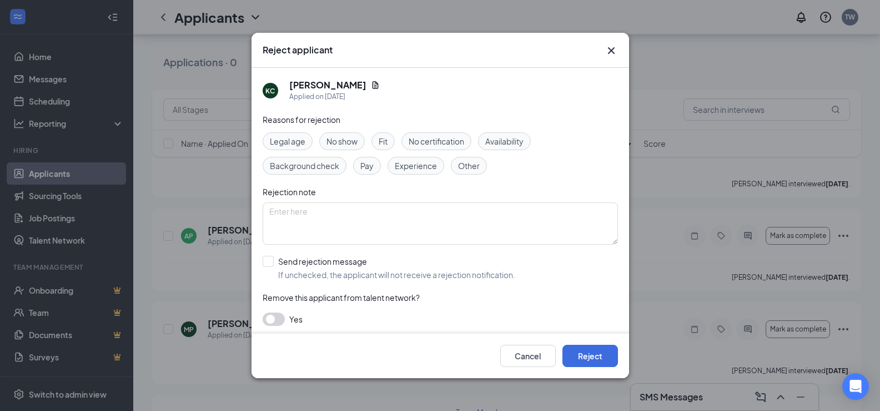
click at [461, 163] on span "Other" at bounding box center [469, 165] width 22 height 12
click at [587, 369] on div "Cancel Reject" at bounding box center [441, 355] width 378 height 44
click at [593, 350] on button "Reject" at bounding box center [591, 355] width 56 height 22
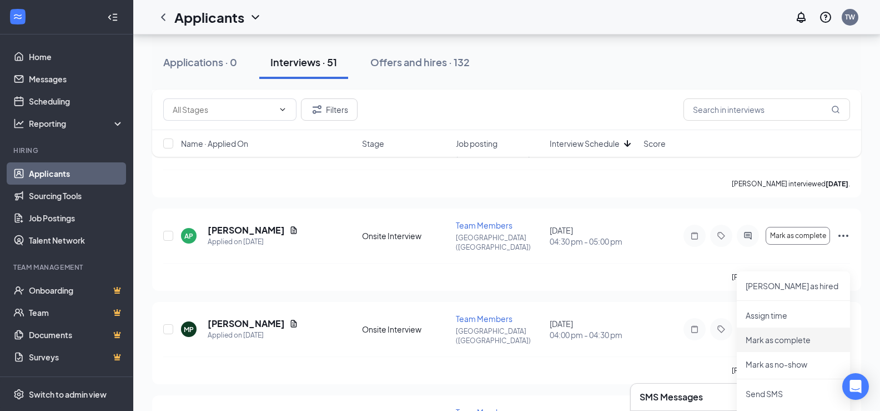
scroll to position [4335, 0]
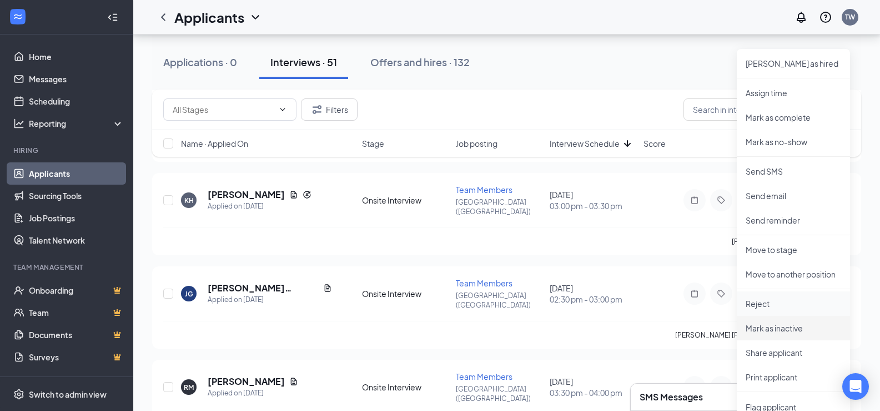
click at [763, 301] on p "Reject" at bounding box center [794, 303] width 96 height 11
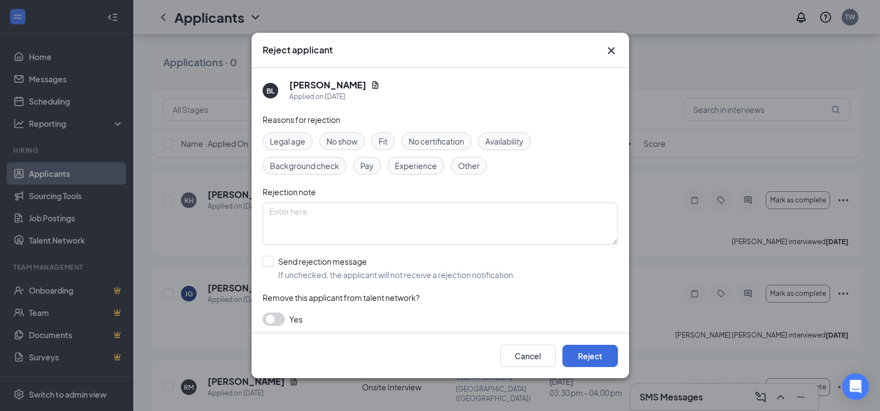
click at [468, 169] on span "Other" at bounding box center [469, 165] width 22 height 12
click at [597, 352] on button "Reject" at bounding box center [591, 355] width 56 height 22
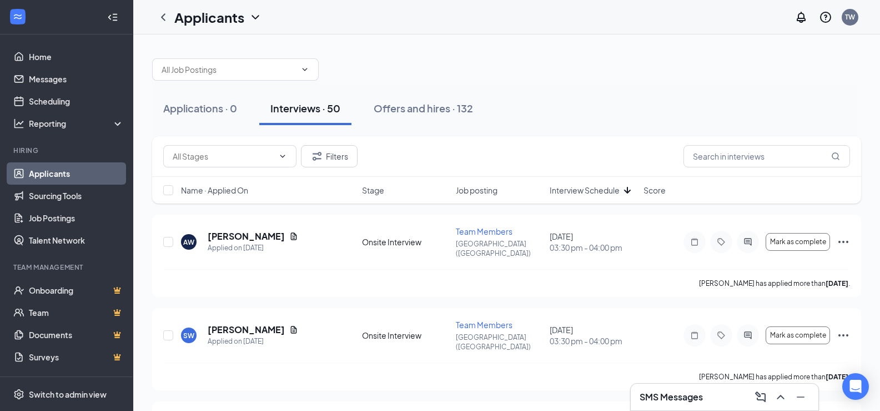
scroll to position [0, 0]
click at [576, 188] on span "Interview Schedule" at bounding box center [585, 190] width 70 height 11
click at [605, 195] on span "Interview Schedule" at bounding box center [585, 190] width 70 height 11
click at [573, 198] on div "Name · Applied On Stage Job posting Interview Schedule Score" at bounding box center [506, 190] width 709 height 27
click at [588, 192] on span "Interview Schedule" at bounding box center [585, 190] width 70 height 11
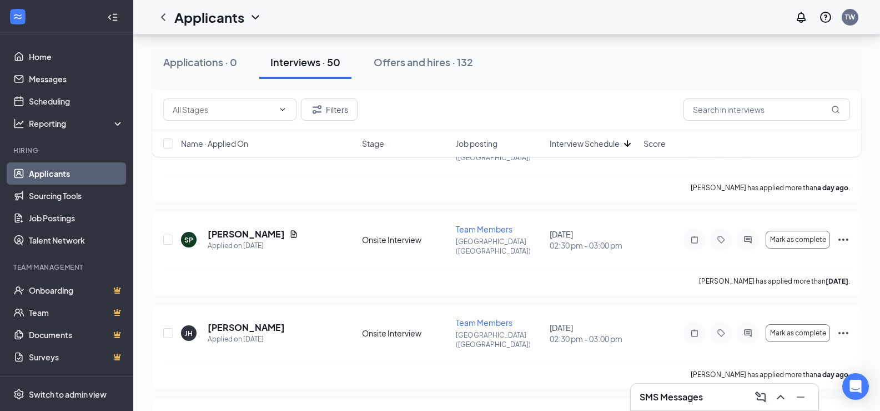
scroll to position [8081, 0]
